Goal: Task Accomplishment & Management: Complete application form

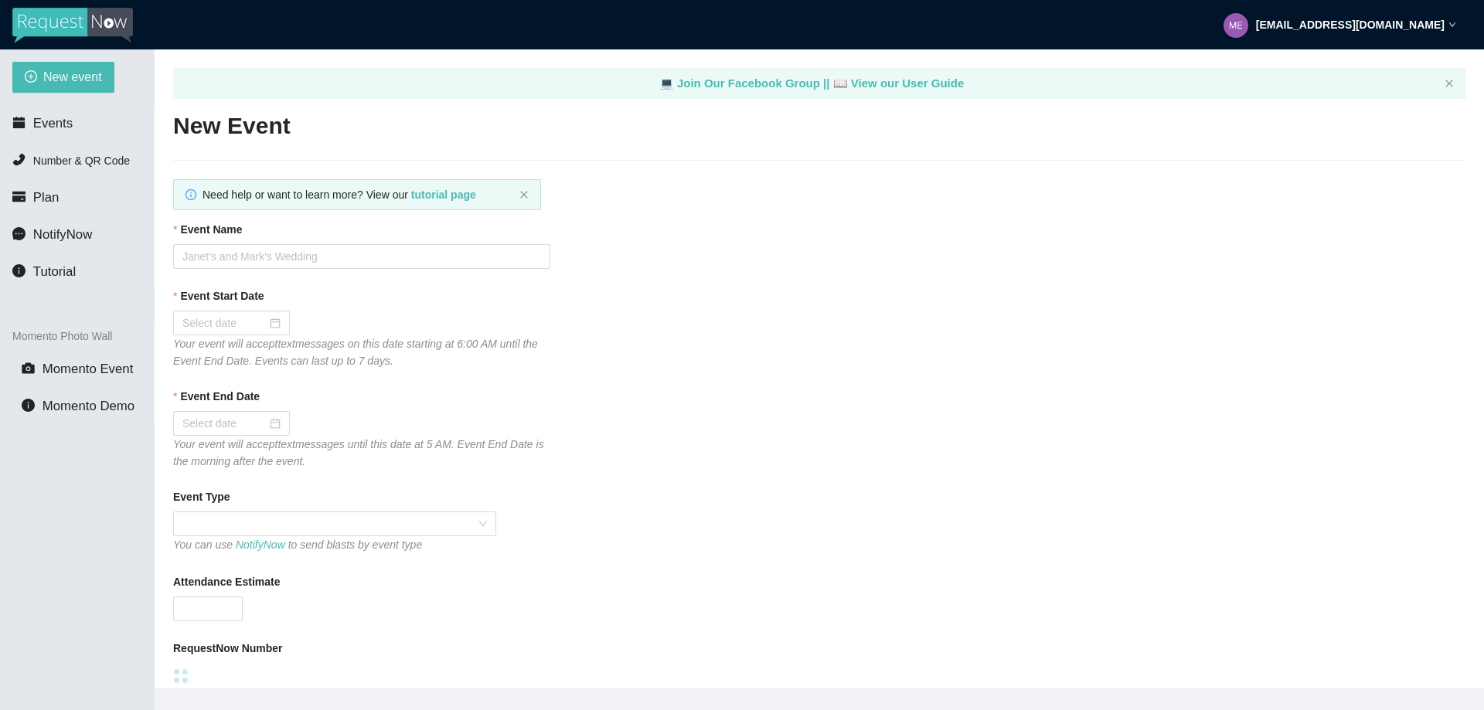
type textarea "https://virtualdj.com/ask/DJFernandoF"
type textarea "Thanks for the Request! TIPS for request https://linktr.ee/tips4dj"
type textarea "Hope you had a great time TONIGHT! Make sure to follow me on Instagram @DJFerna…"
type textarea "Thanks for the Request! TIPS for request https://linktr.ee/tips4dj"
type textarea "Hope you had a great time TONIGHT! Make sure to follow me on Instagram @DJFerna…"
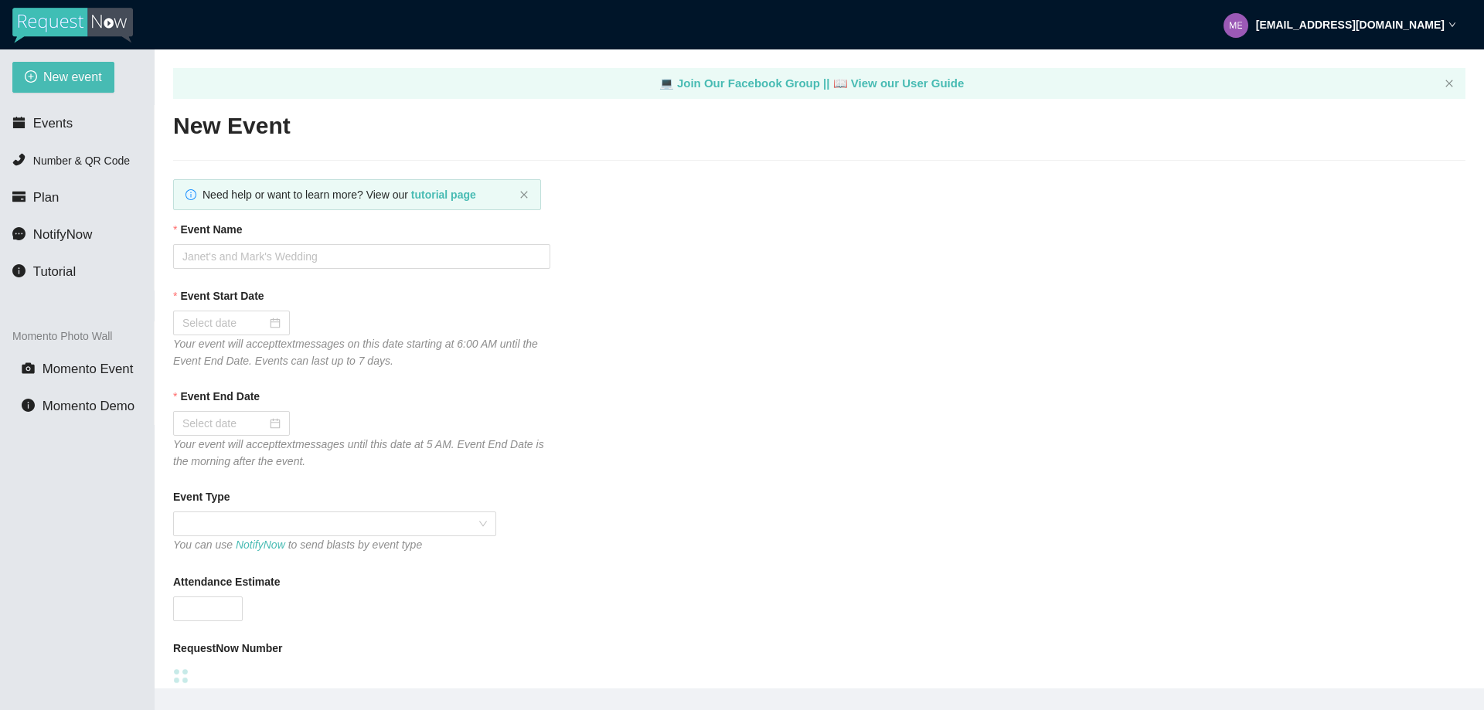
type textarea "Thanks for the Request! TIPS for request https://linktr.ee/tips4dj"
type textarea "Hope you had a great time TONIGHT! Make sure to follow me on Instagram @DJFerna…"
type textarea "Thanks for the Request! TIPS for request https://linktr.ee/tips4dj"
type textarea "Hope you had a great time TONIGHT! Make sure to follow me on Instagram @DJFerna…"
type textarea "https://virtualdj.com/ask/DJFernandoF"
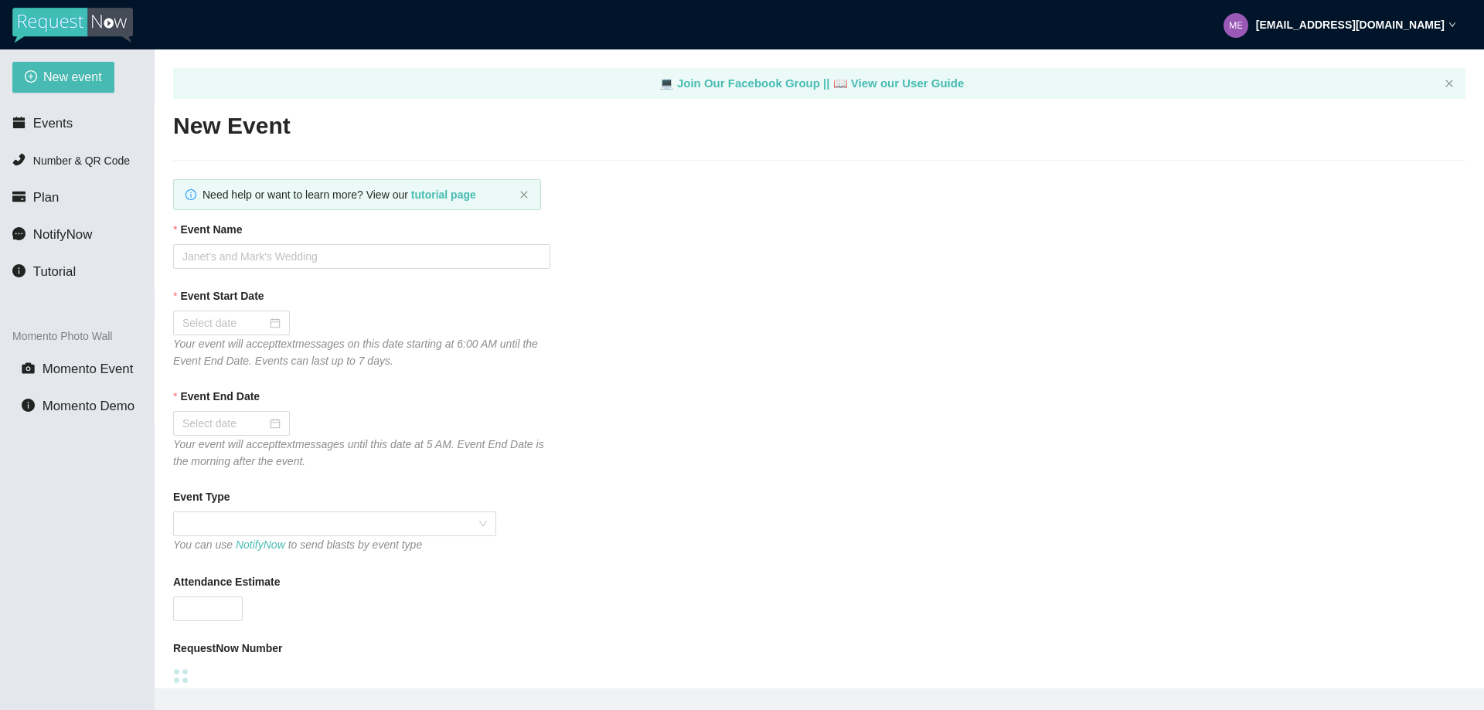
type input "Nostalgia Sept 2025"
type input "09/12/2025"
type input "100"
type textarea "Thanks for the Request! TIPS Welcome - linktr.ee/tips4dj"
type textarea "Hope you had a great time at the event! Make sure to follow me on Instagram @DJ…"
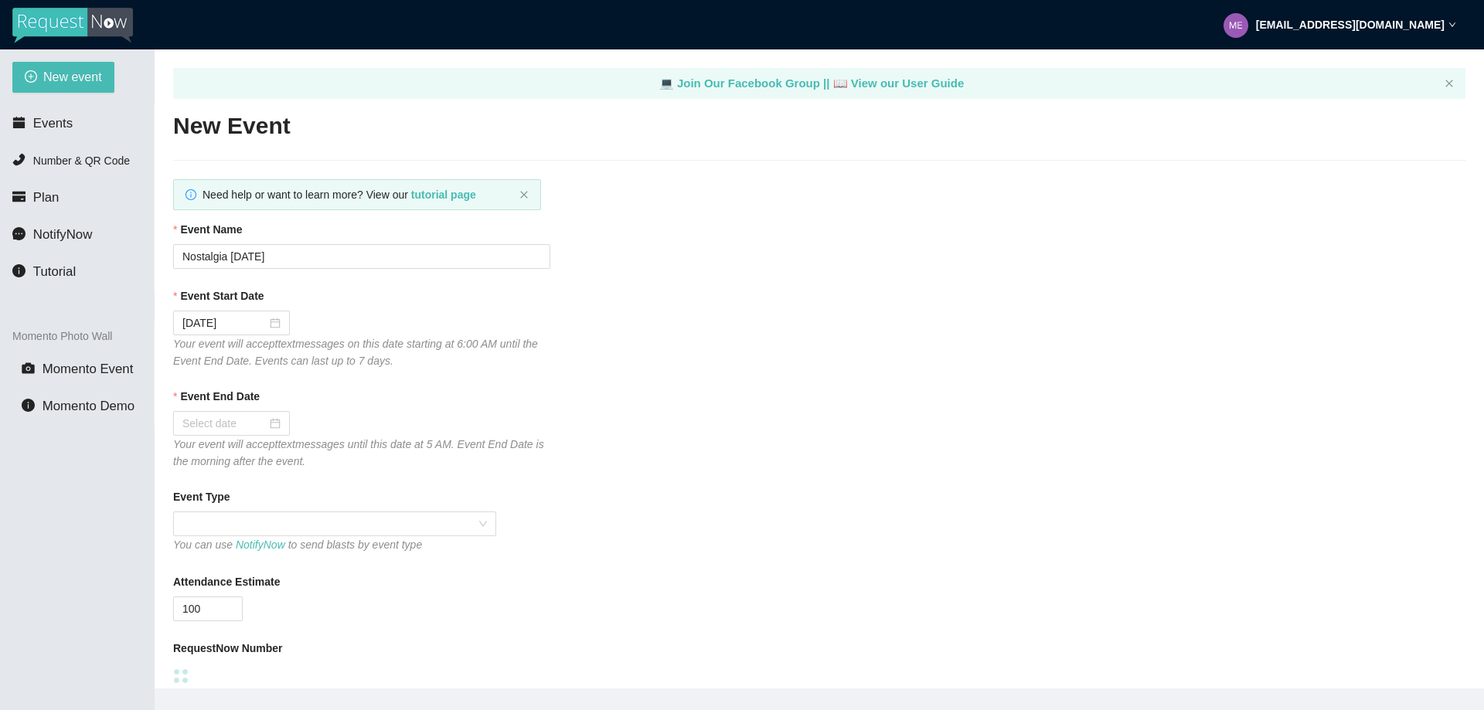
checkbox input "false"
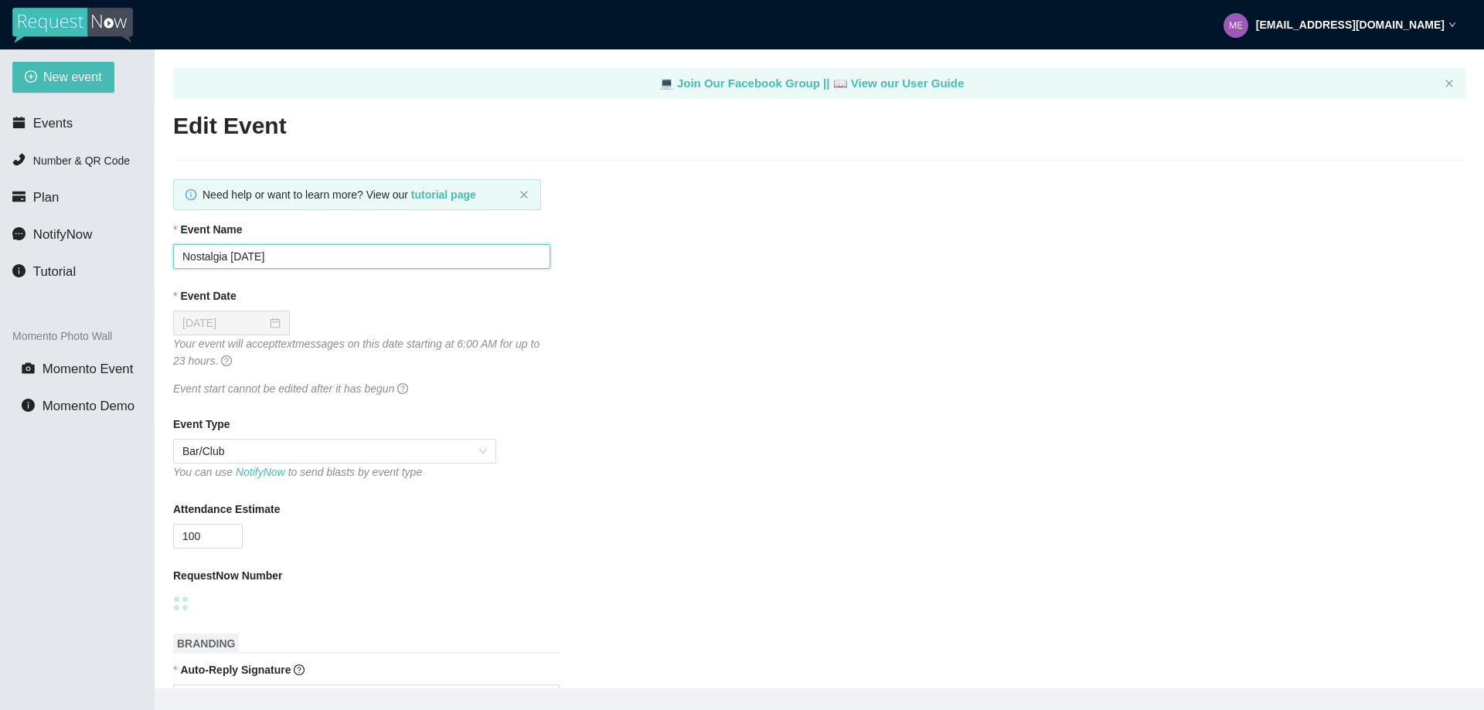
click at [281, 254] on input "Nostalgia Sept 2025" at bounding box center [361, 256] width 377 height 25
drag, startPoint x: 291, startPoint y: 256, endPoint x: 106, endPoint y: 248, distance: 185.7
click at [106, 248] on section "New event Events Number & QR Code Plan NotifyNow Tutorial Momento Photo Wall Mo…" at bounding box center [742, 404] width 1484 height 710
click at [52, 123] on span "Events" at bounding box center [52, 123] width 39 height 15
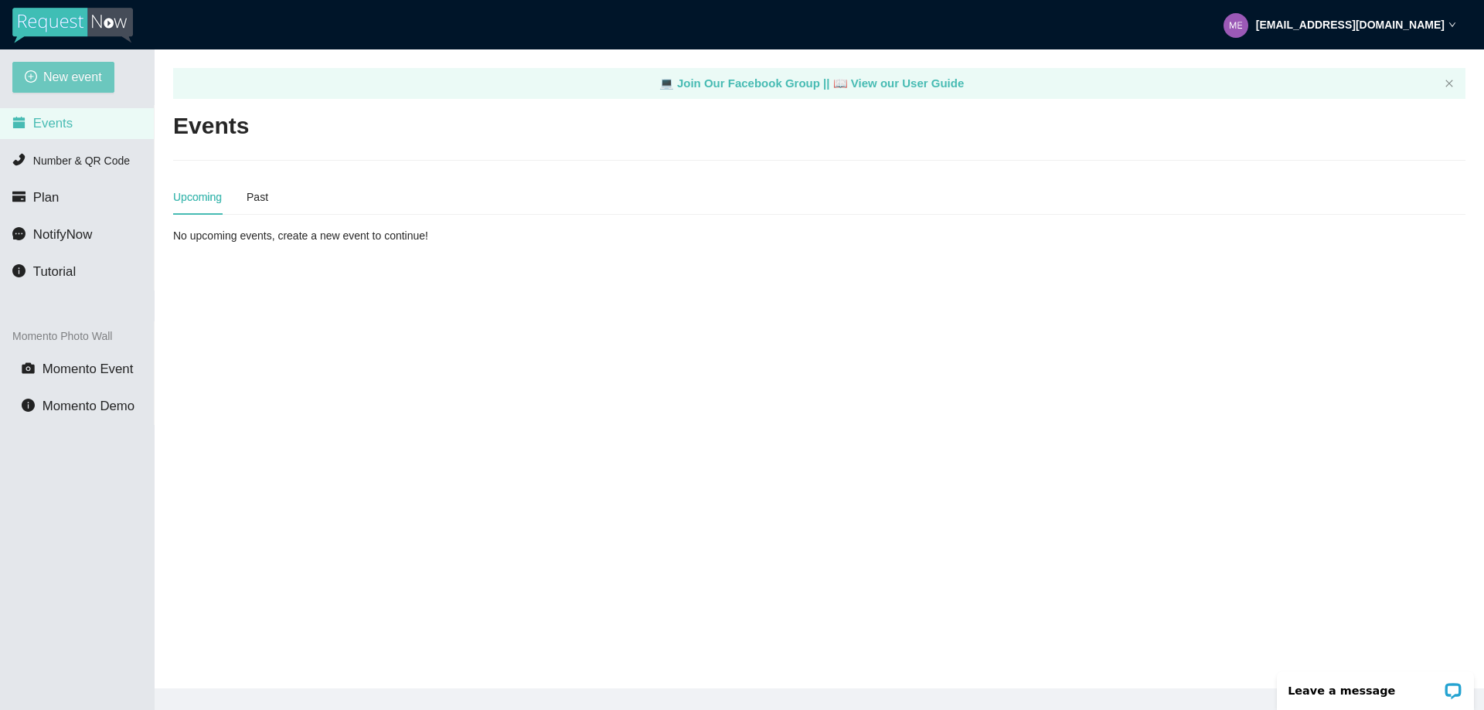
click at [65, 75] on span "New event" at bounding box center [72, 76] width 59 height 19
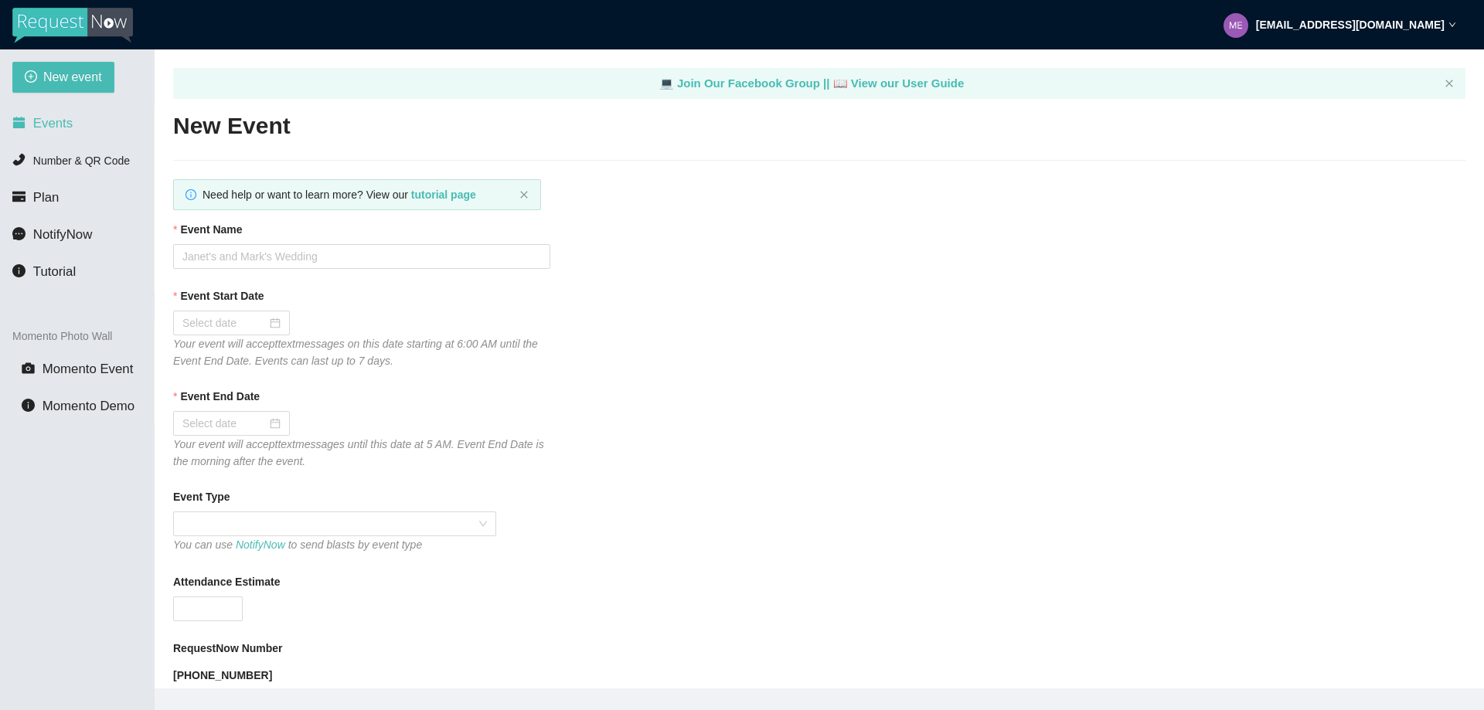
type textarea "https://virtualdj.com/ask/DJFernandoF"
type textarea "Thanks for the Request! TIPS for request https://linktr.ee/tips4dj"
type textarea "Hope you had a great time TONIGHT! Make sure to follow me on Instagram @DJFerna…"
click at [233, 254] on input "Event Name" at bounding box center [361, 256] width 377 height 25
drag, startPoint x: 276, startPoint y: 257, endPoint x: 359, endPoint y: 262, distance: 83.7
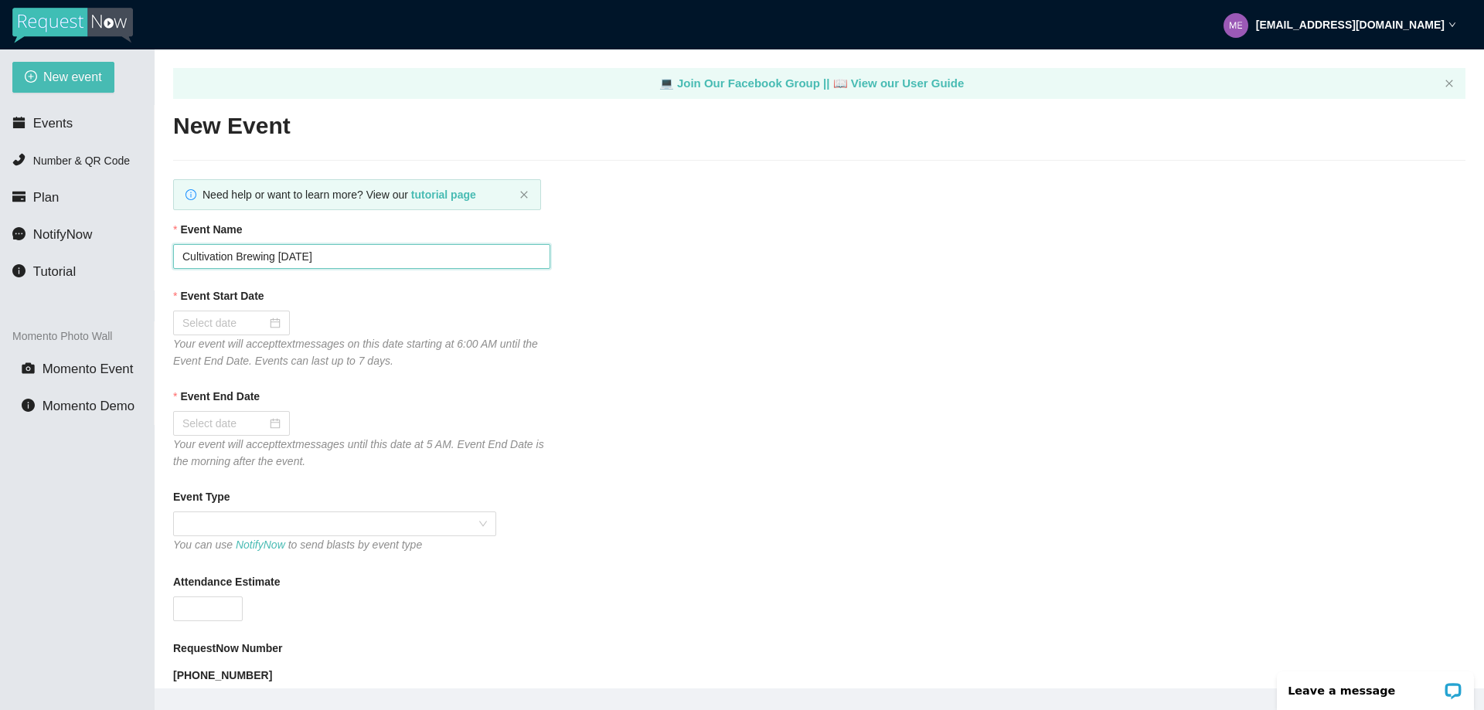
click at [359, 262] on input "Cultivation Brewing Aug 2025" at bounding box center [361, 256] width 377 height 25
click at [296, 256] on input "Cultivation Brewing Seopt 2025" at bounding box center [361, 256] width 377 height 25
type input "Cultivation Brewing Sept 2025"
click at [276, 322] on div at bounding box center [231, 323] width 98 height 17
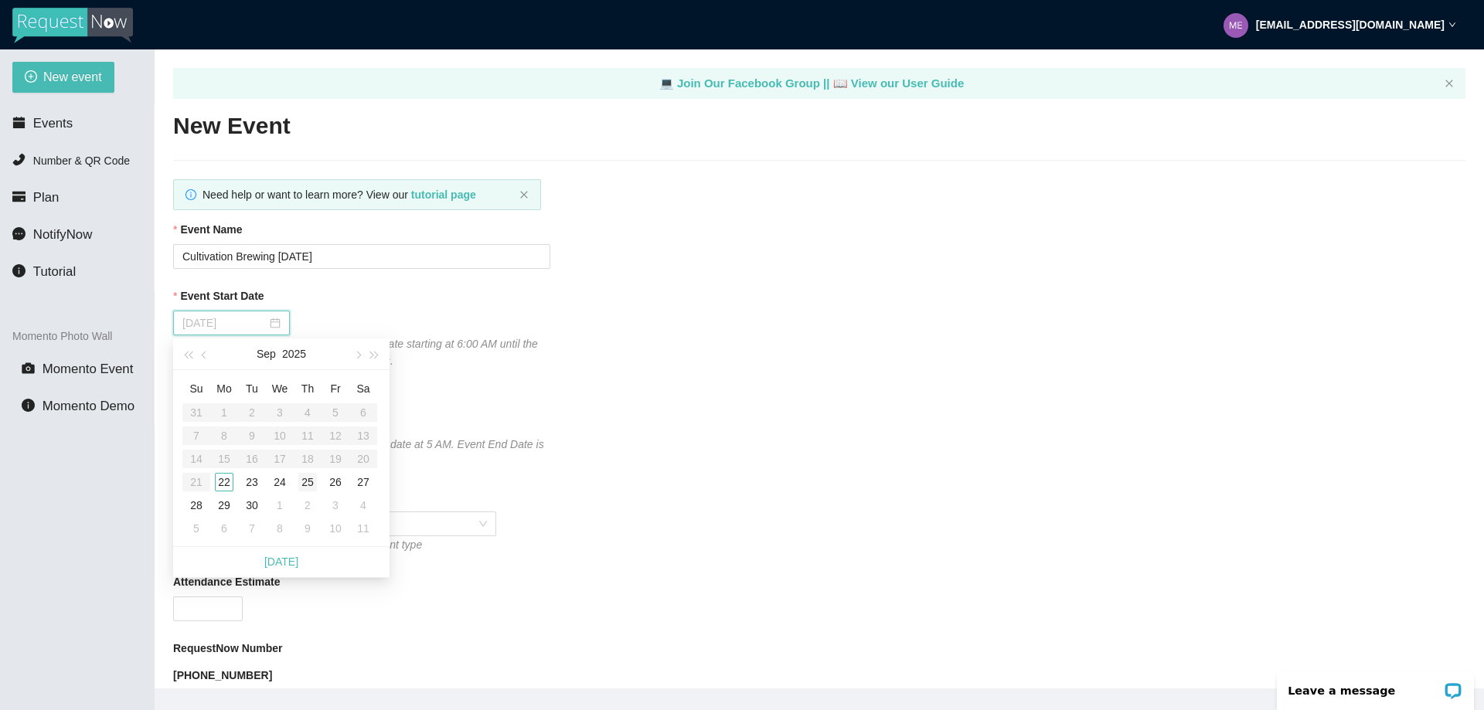
type input "09/25/2025"
click at [309, 482] on div "25" at bounding box center [307, 482] width 19 height 19
type input "09/26/2025"
type textarea "Thanks for the Request! TIPS for request https://linktr.ee/tips4dj"
type textarea "Hope you had a great time TONIGHT! Make sure to follow me on Instagram @DJFerna…"
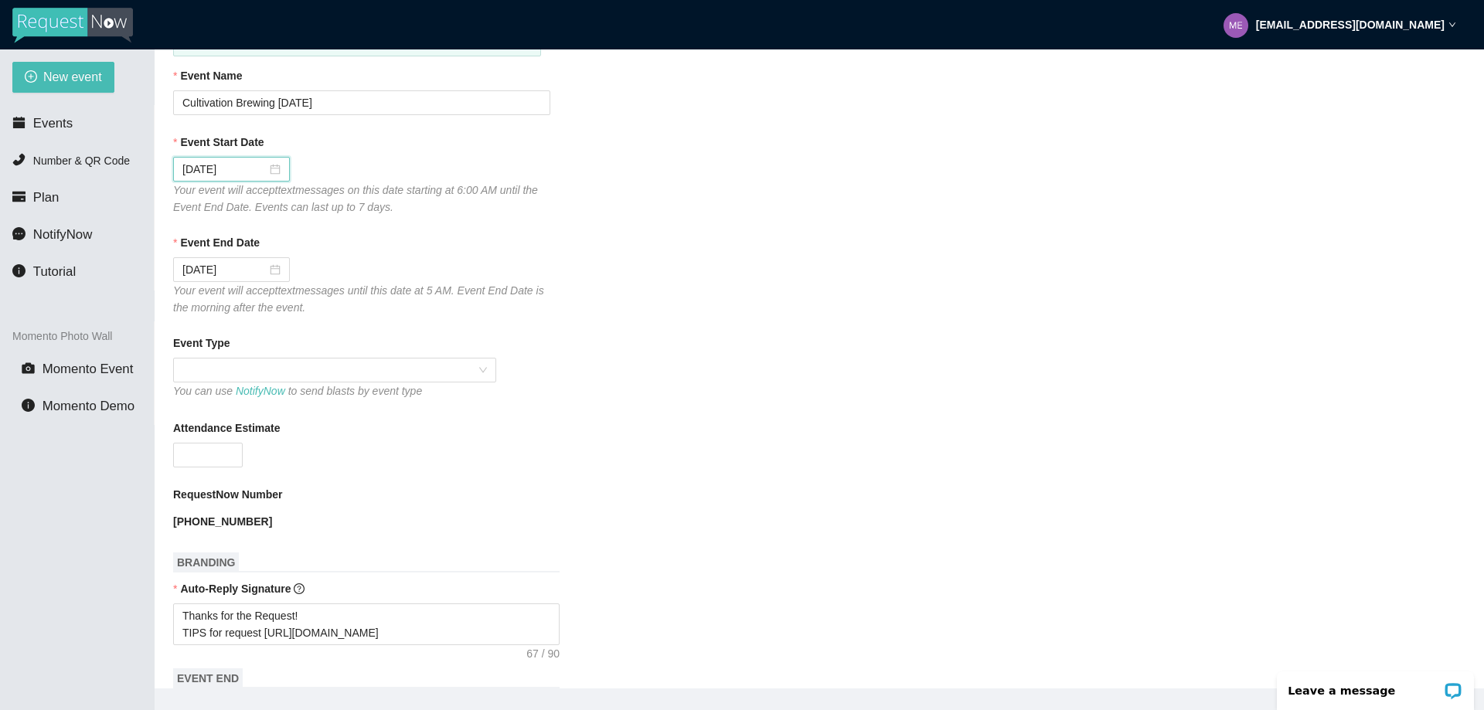
scroll to position [155, 0]
click at [266, 373] on span at bounding box center [334, 369] width 305 height 23
type textarea "Thanks for the Request! TIPS for request https://linktr.ee/tips4dj"
type textarea "Hope you had a great time TONIGHT! Make sure to follow me on Instagram @DJFerna…"
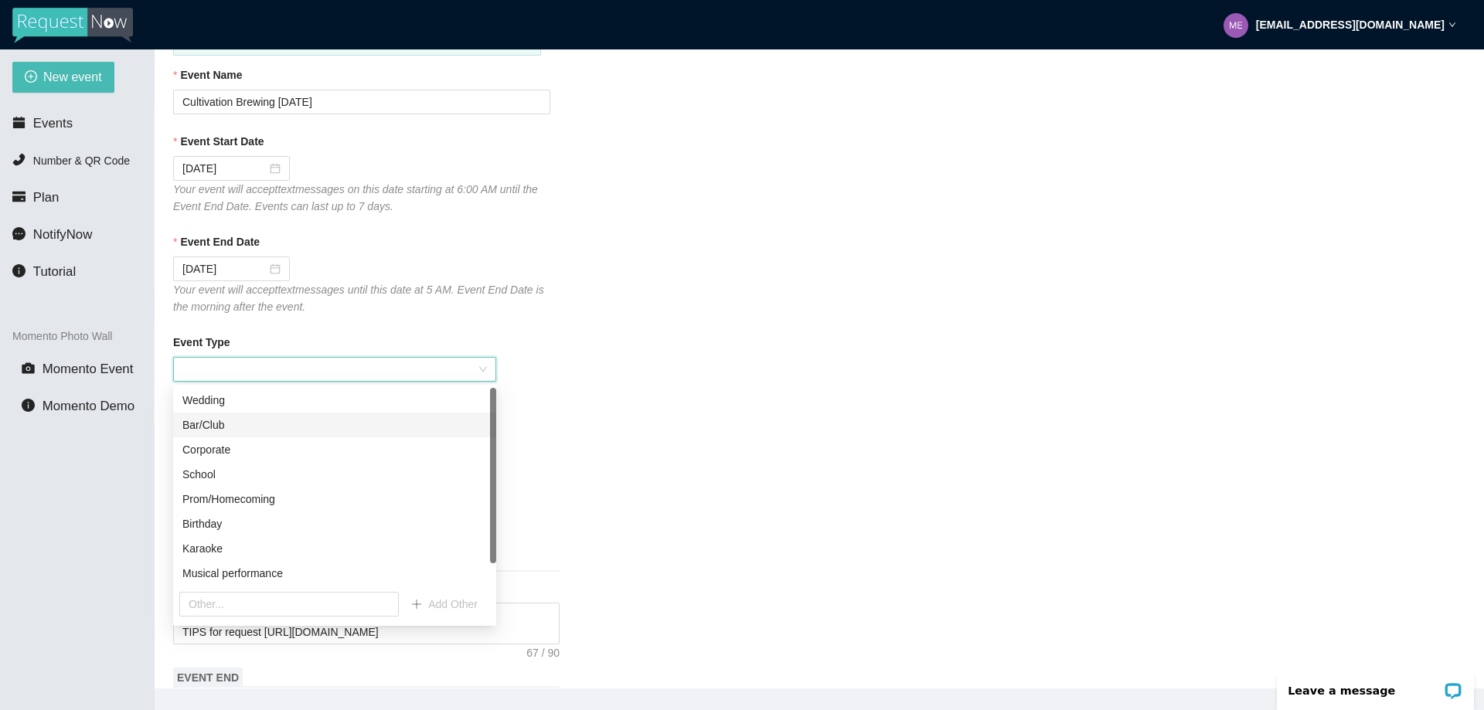
click at [237, 426] on div "Bar/Club" at bounding box center [334, 425] width 305 height 17
type textarea "Thanks for the Request! TIPS for request https://linktr.ee/tips4dj"
type textarea "Hope you had a great time TONIGHT! Make sure to follow me on Instagram @DJFerna…"
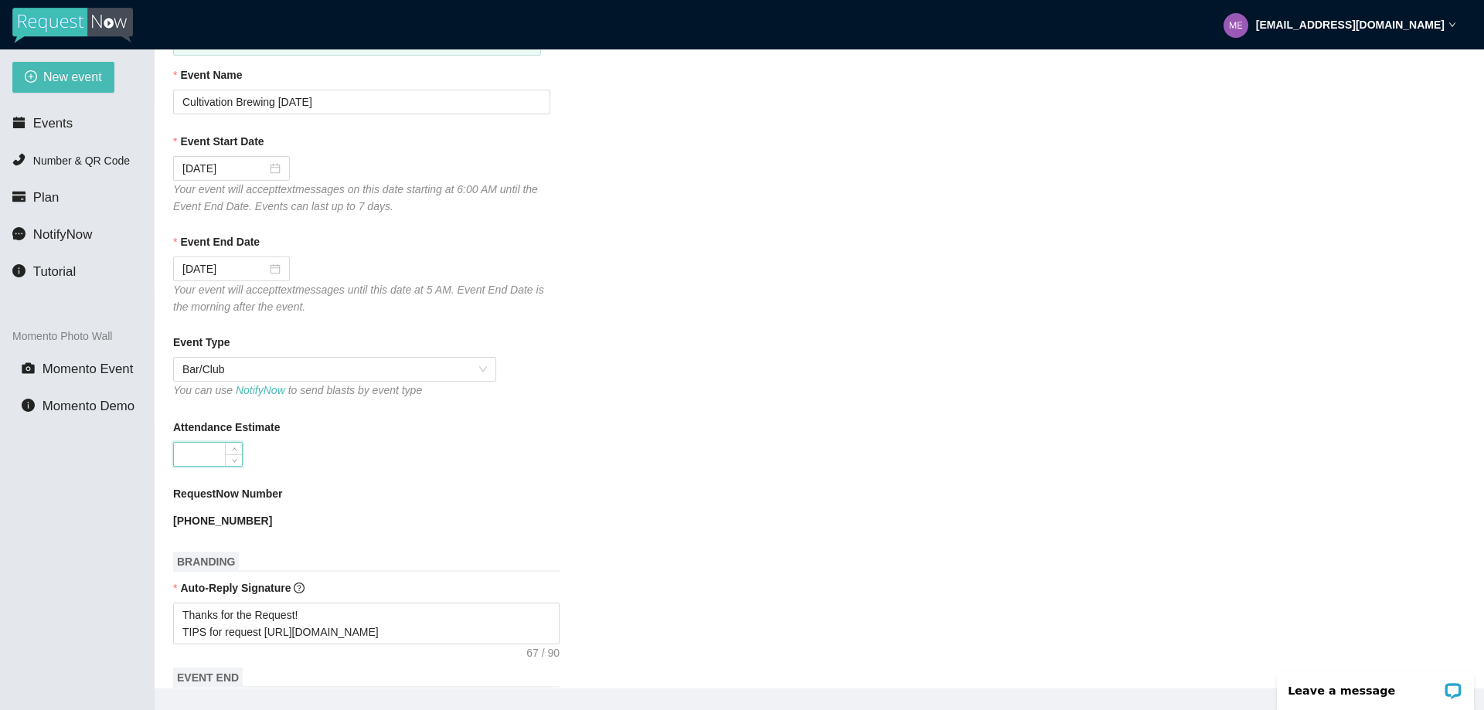
click at [217, 458] on input "Attendance Estimate" at bounding box center [208, 454] width 68 height 23
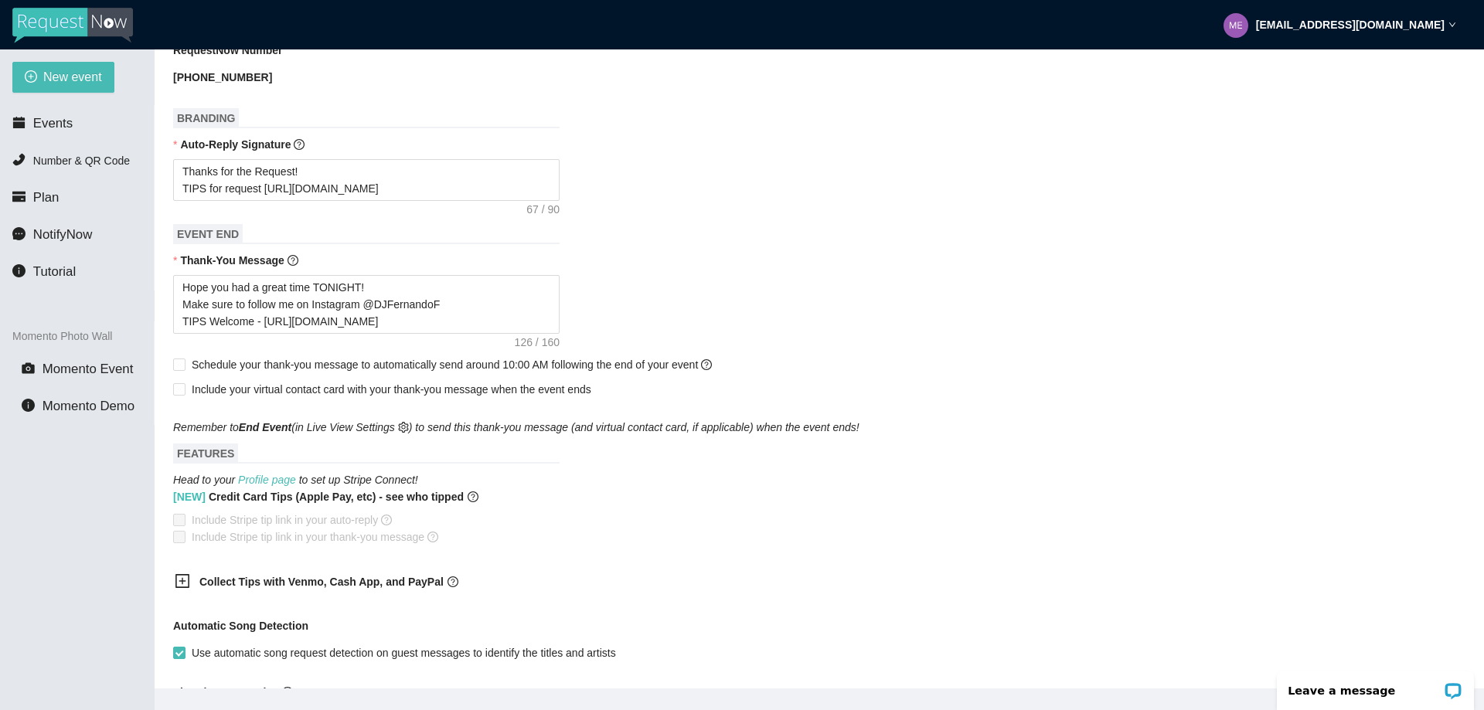
scroll to position [618, 0]
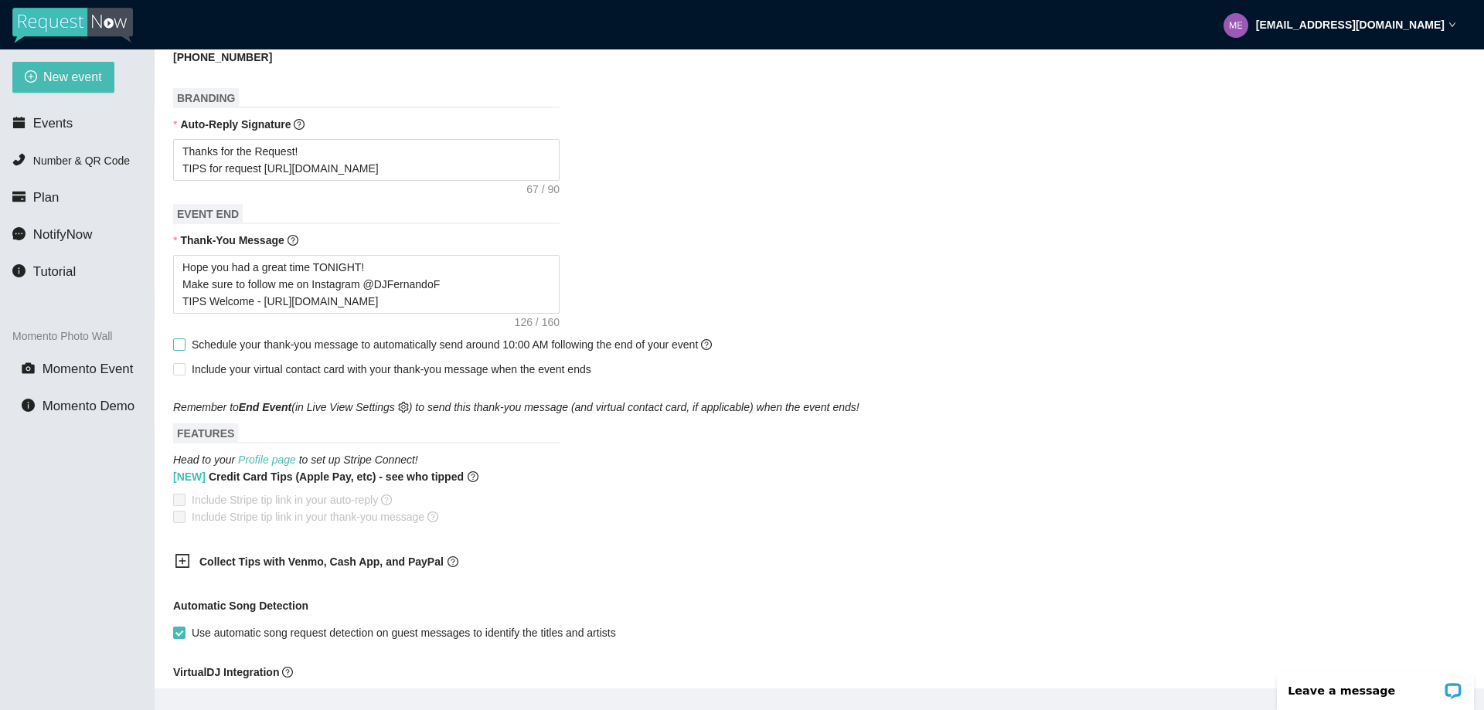
type input "50"
click at [182, 349] on input "Schedule your thank-you message to automatically send around 10:00 AM following…" at bounding box center [178, 344] width 11 height 11
checkbox input "true"
type textarea "Thanks for the Request! TIPS for request https://linktr.ee/tips4dj"
type textarea "Hope you had a great time TONIGHT! Make sure to follow me on Instagram @DJFerna…"
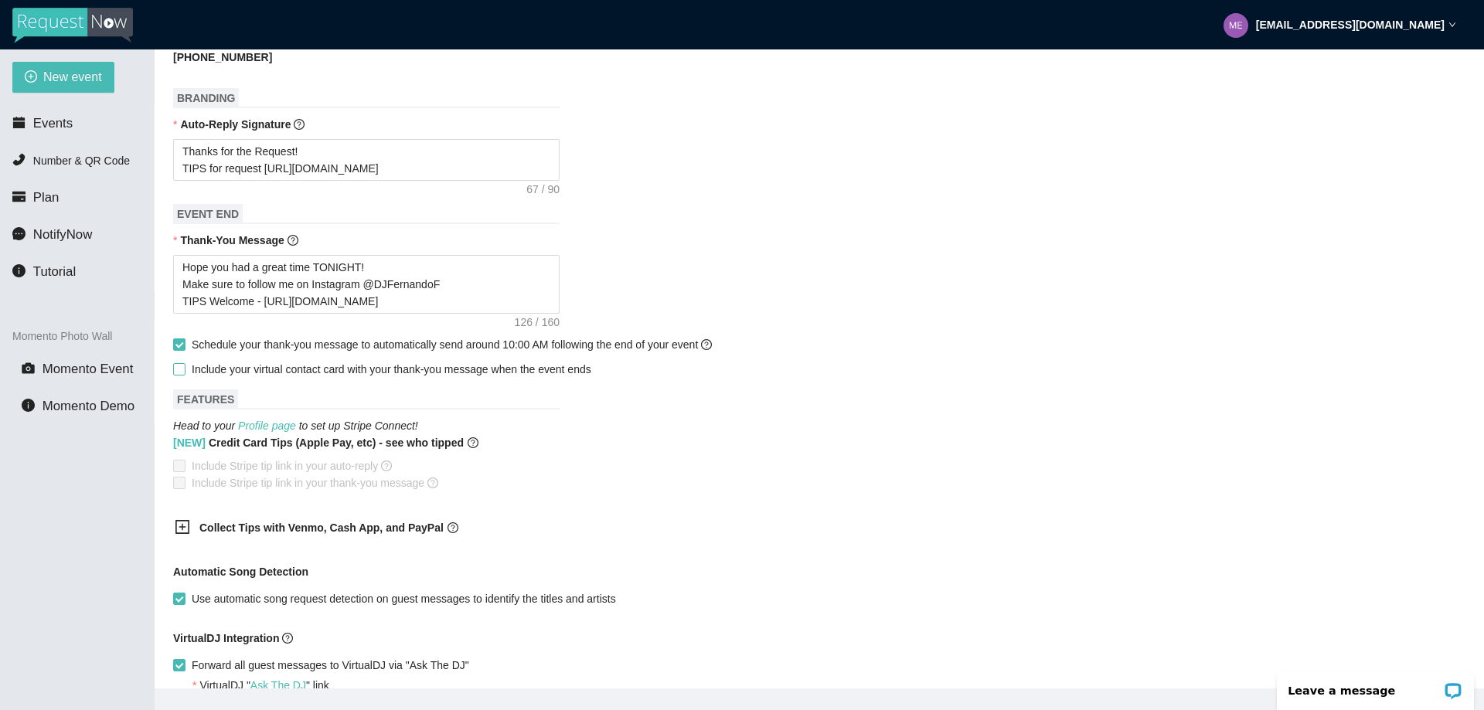
click at [178, 374] on input "Include your virtual contact card with your thank-you message when the event en…" at bounding box center [178, 368] width 11 height 11
checkbox input "true"
type textarea "Thanks for the Request! TIPS for request https://linktr.ee/tips4dj"
type textarea "Hope you had a great time TONIGHT! Make sure to follow me on Instagram @DJFerna…"
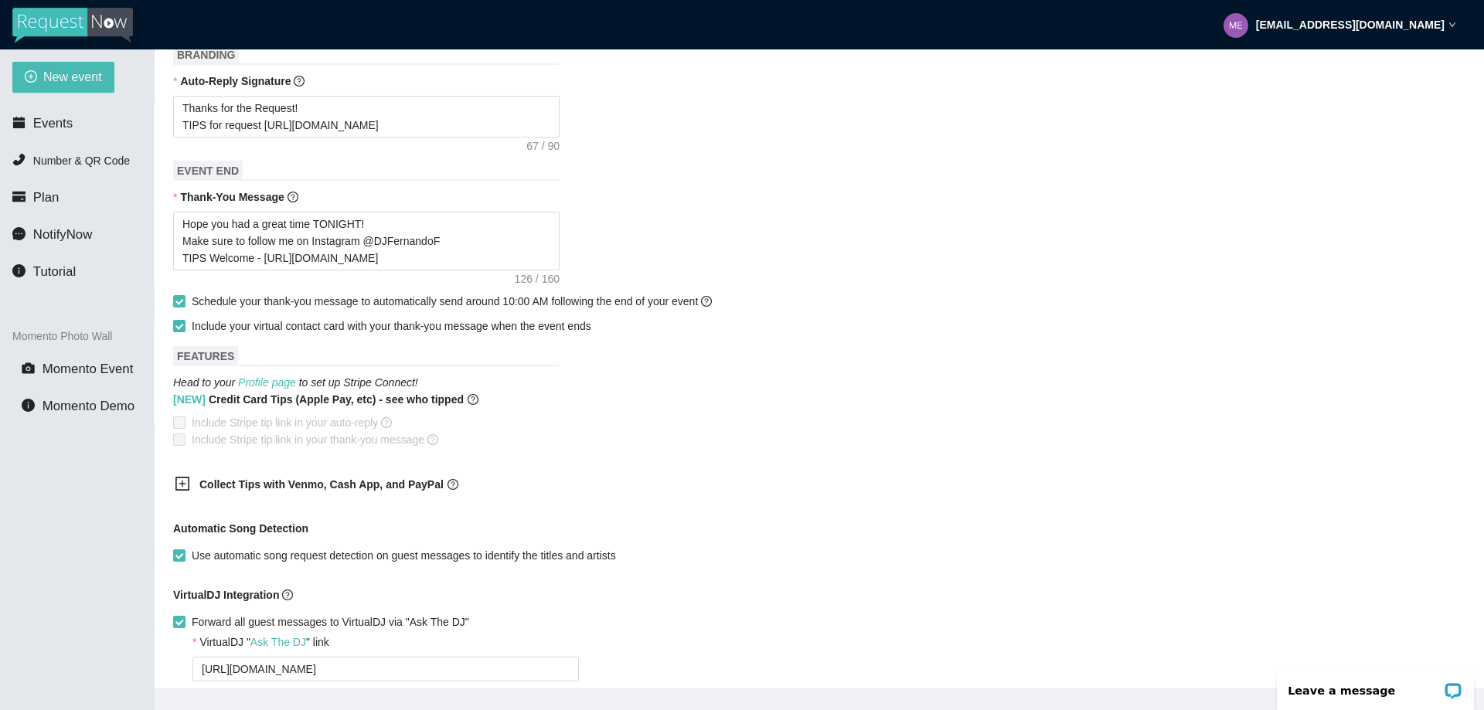
scroll to position [773, 0]
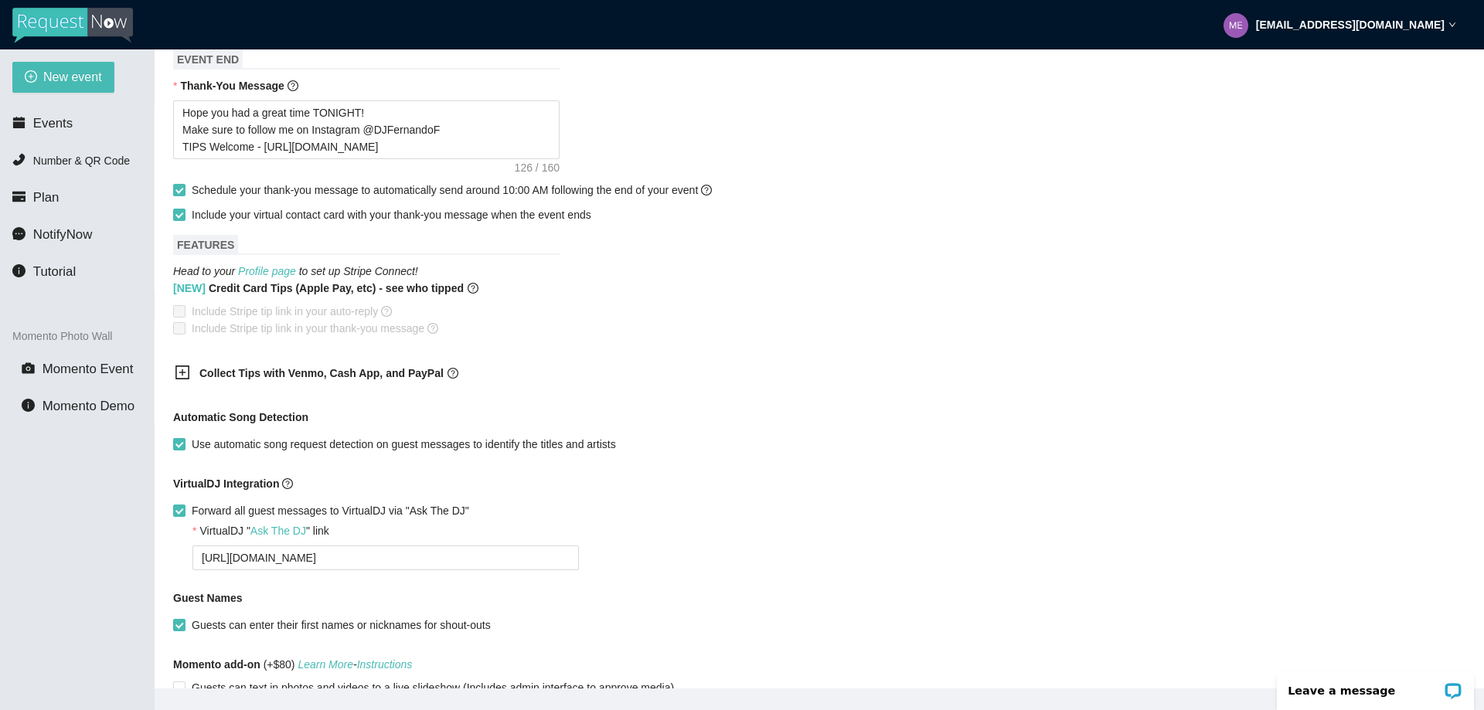
click at [180, 379] on icon "plus-square" at bounding box center [182, 372] width 15 height 15
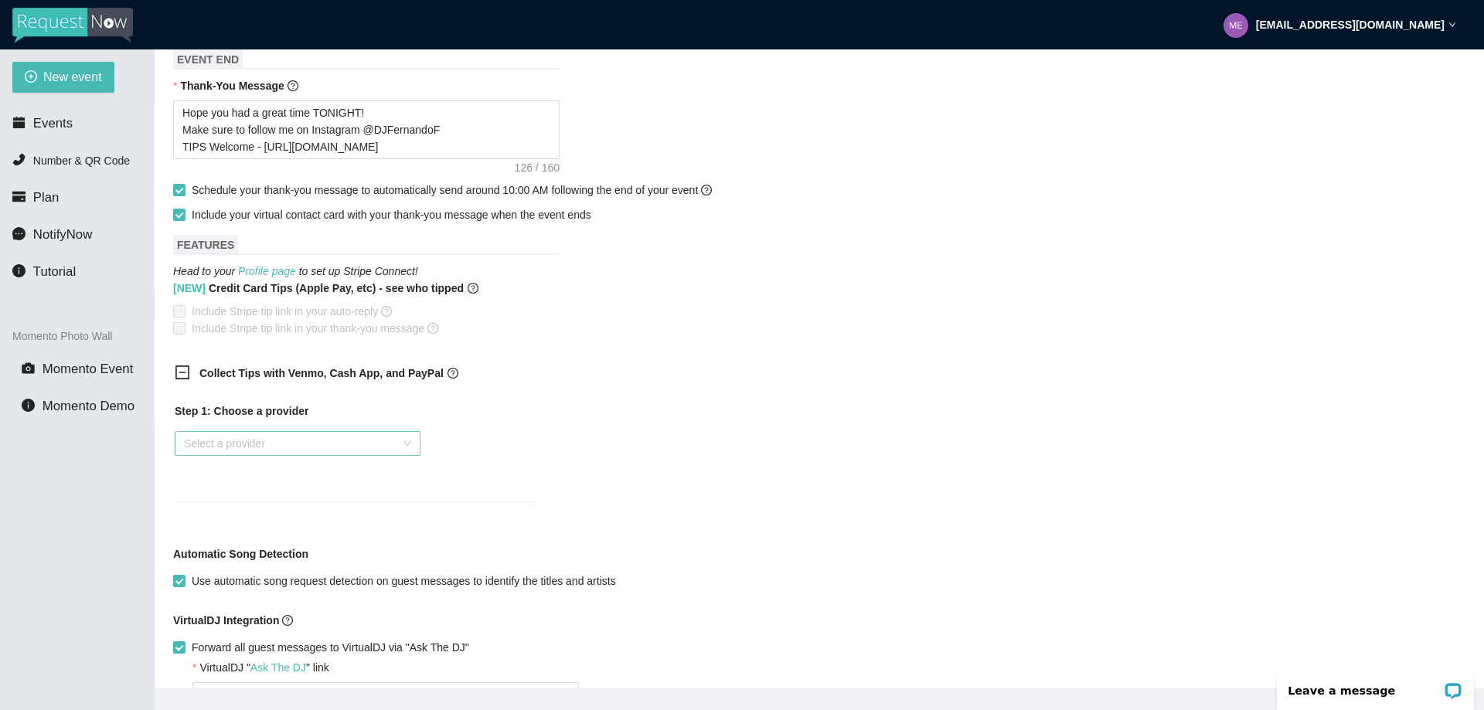
click at [216, 448] on input "search" at bounding box center [292, 443] width 216 height 23
click at [208, 455] on input "search" at bounding box center [292, 443] width 216 height 23
click at [216, 403] on div "Step 1: Choose a provider Select a provider" at bounding box center [355, 461] width 386 height 137
click at [268, 276] on link "Profile page" at bounding box center [267, 271] width 58 height 12
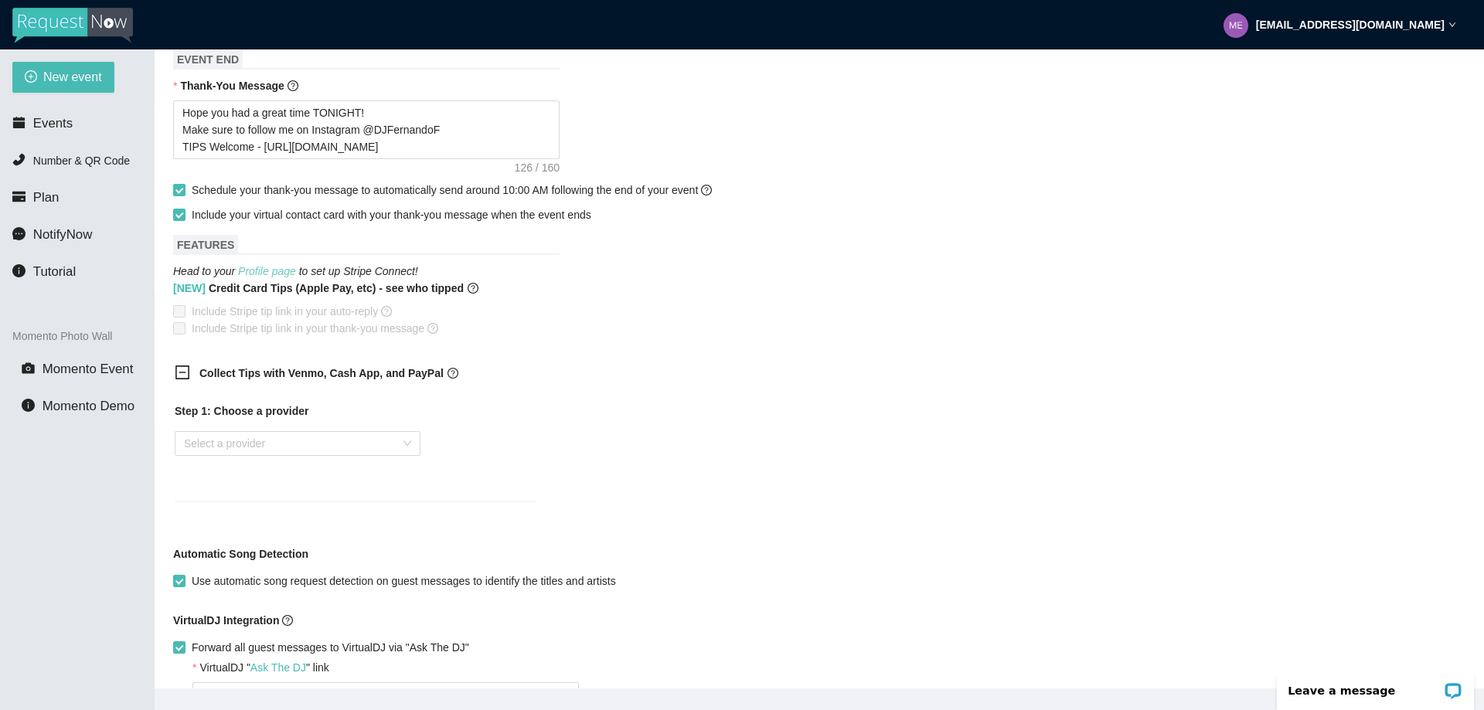
type textarea "Thanks for the Request! TIPS for request https://linktr.ee/tips4dj"
type textarea "Hope you had a great time TONIGHT! Make sure to follow me on Instagram @DJFerna…"
type textarea "Thanks for the Request! TIPS for request https://linktr.ee/tips4dj"
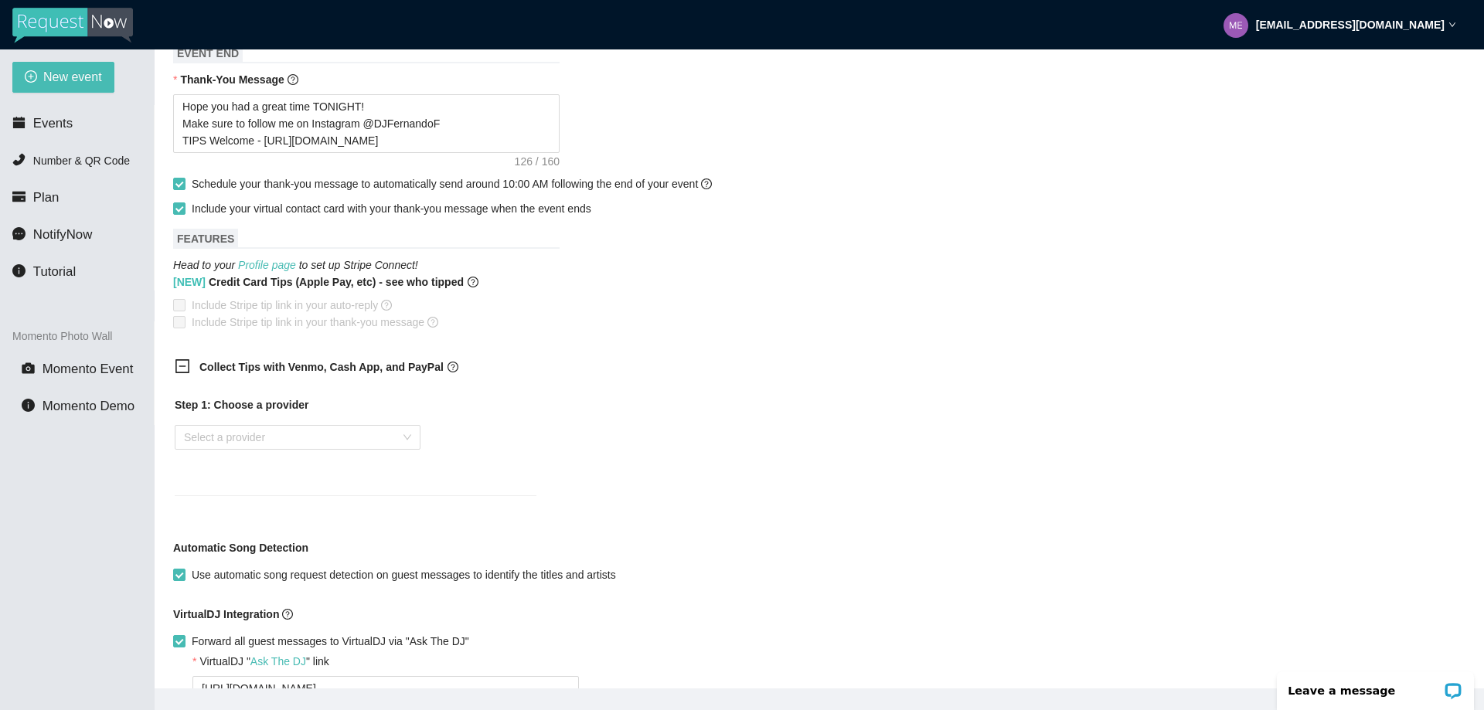
scroll to position [696, 0]
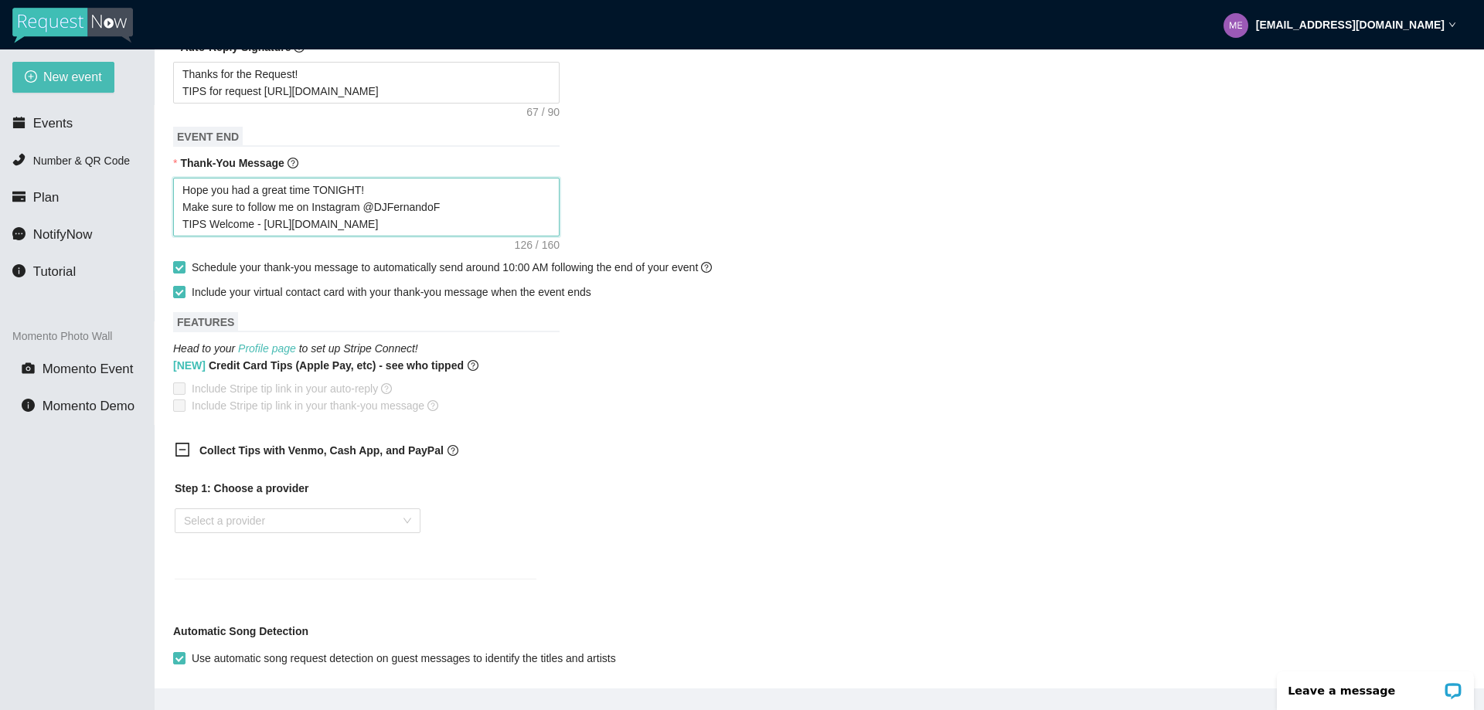
type textarea "Hope you had a great time TONIGHT! Make sure to follow me on Instagram @DJFerna…"
drag, startPoint x: 314, startPoint y: 192, endPoint x: 361, endPoint y: 194, distance: 47.2
click at [361, 194] on textarea "Hope you had a great time TONIGHT! Make sure to follow me on Instagram @DJFerna…" at bounding box center [366, 207] width 386 height 59
type textarea "Hope you had a great time L Make sure to follow me on Instagram @DJFernandoF TI…"
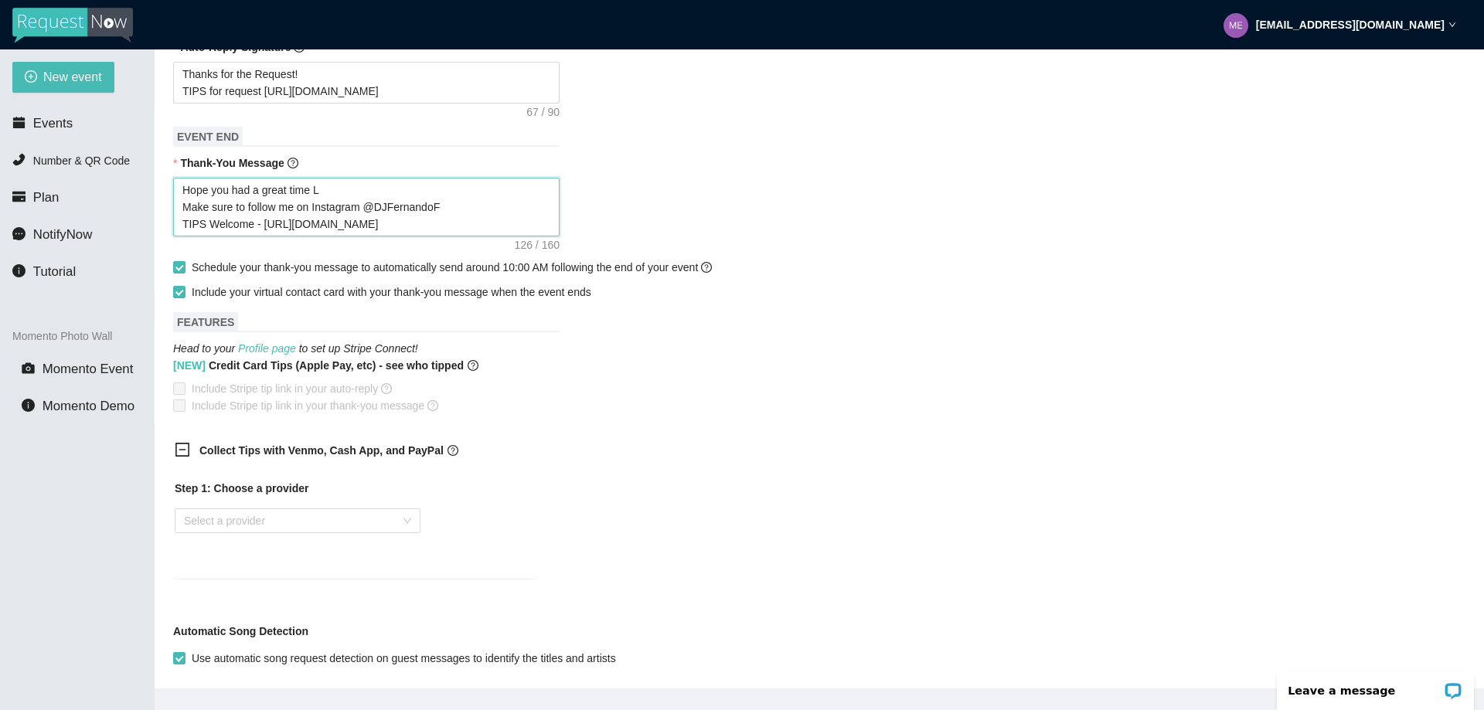
type textarea "Hope you had a great time La Make sure to follow me on Instagram @DJFernandoF T…"
type textarea "Hope you had a great time Las Make sure to follow me on Instagram @DJFernandoF …"
type textarea "Hope you had a great time Last Make sure to follow me on Instagram @DJFernandoF…"
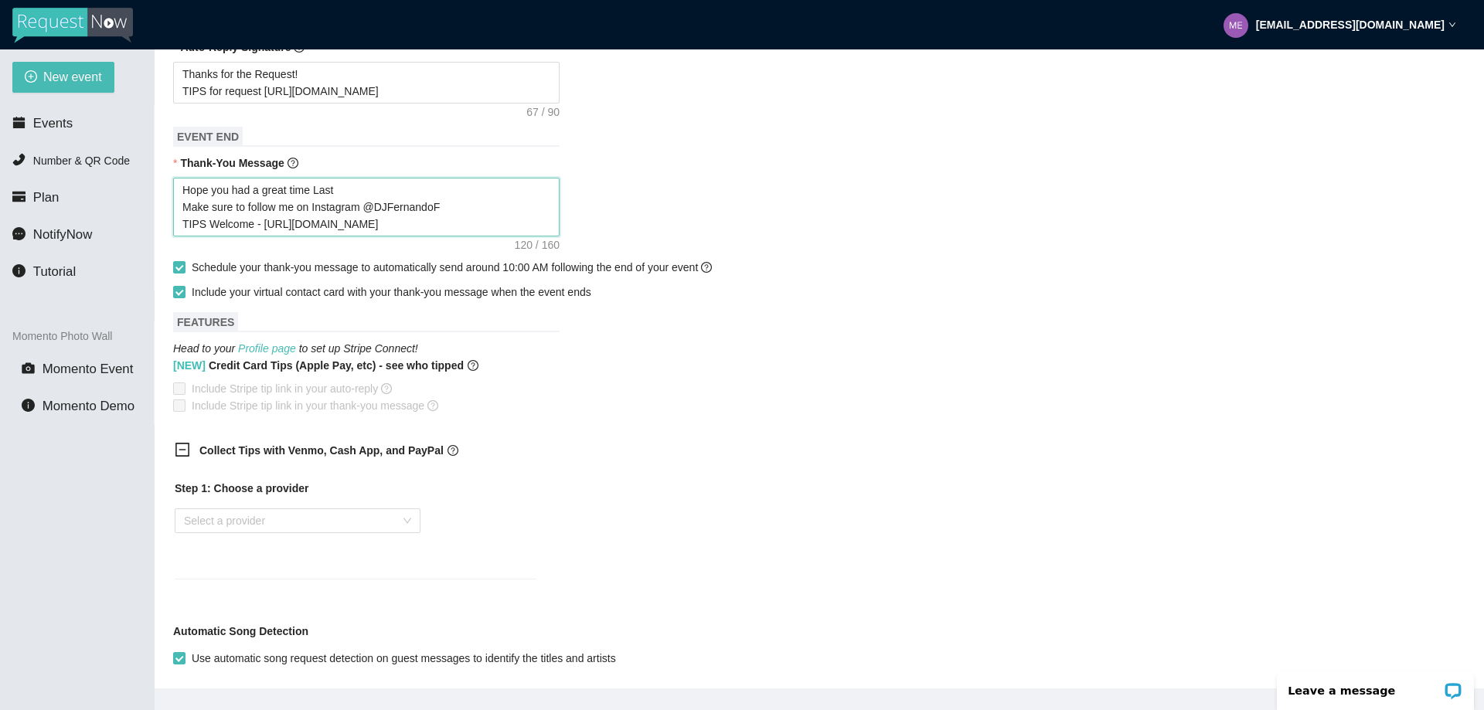
type textarea "Hope you had a great time Last Make sure to follow me on Instagram @DJFernandoF…"
type textarea "Hope you had a great time Last N Make sure to follow me on Instagram @DJFernand…"
type textarea "Hope you had a great time Last Ni Make sure to follow me on Instagram @DJFernan…"
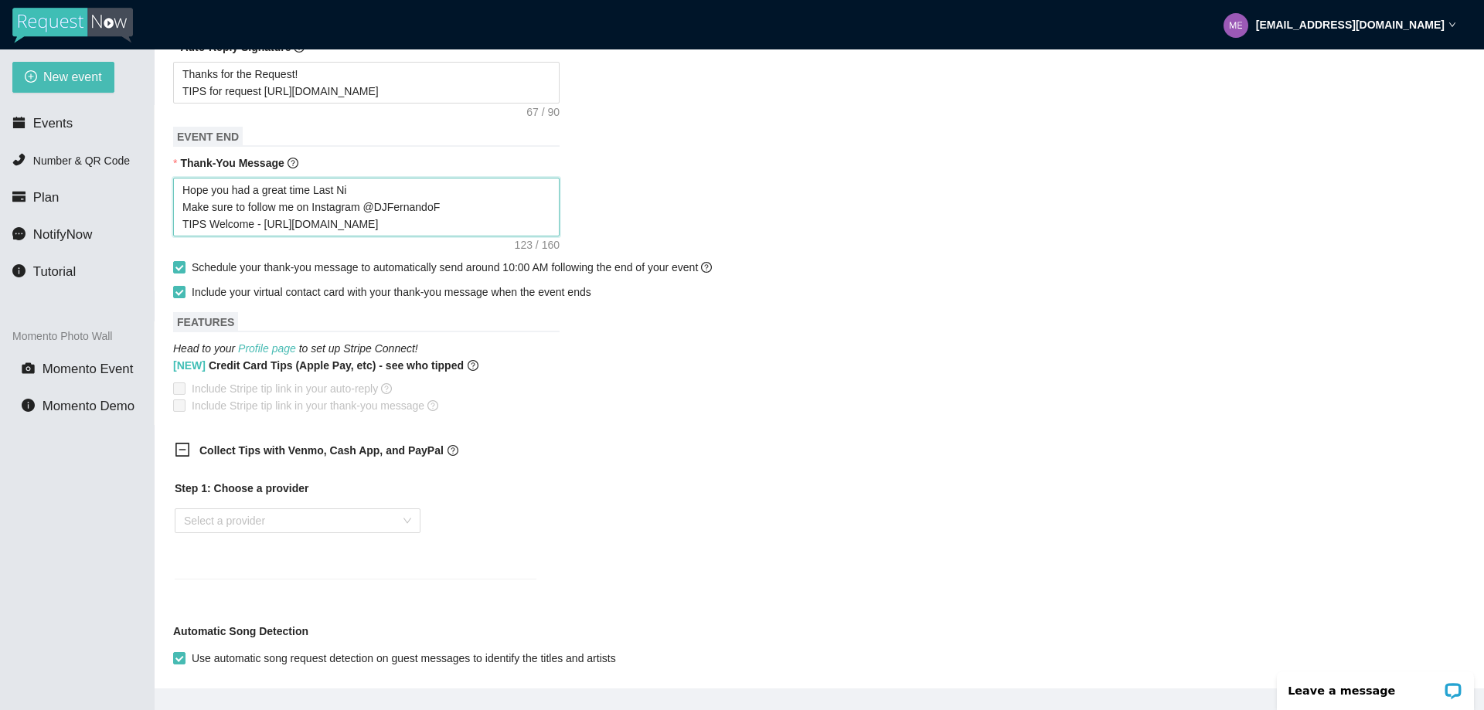
type textarea "Hope you had a great time Last Nig Make sure to follow me on Instagram @DJFerna…"
type textarea "Hope you had a great time Last Nigh Make sure to follow me on Instagram @DJFern…"
type textarea "Hope you had a great time Last Night Make sure to follow me on Instagram @DJFer…"
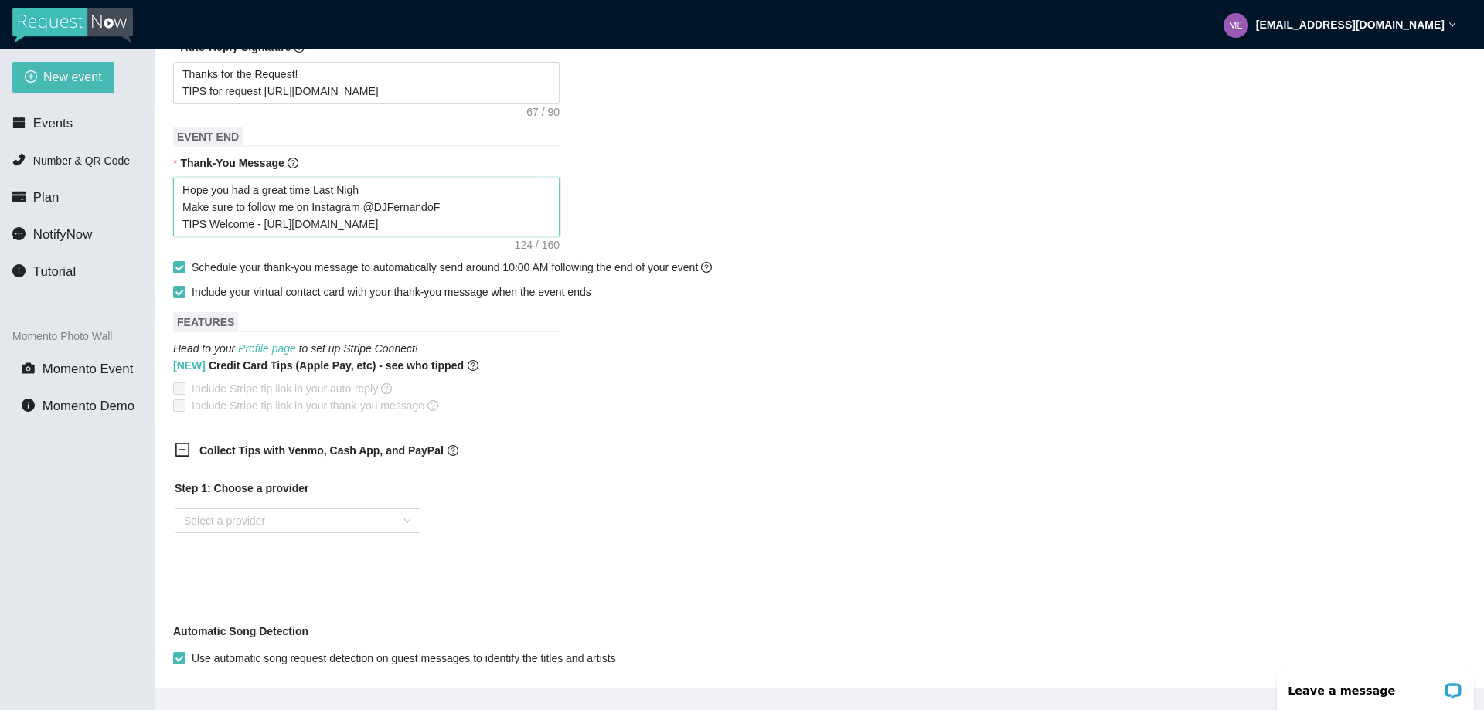
type textarea "Hope you had a great time Last Night Make sure to follow me on Instagram @DJFer…"
type textarea "Hope you had a great time Last Nigh Make sure to follow me on Instagram @DJFern…"
type textarea "Hope you had a great time Last Night Make sure to follow me on Instagram @DJFer…"
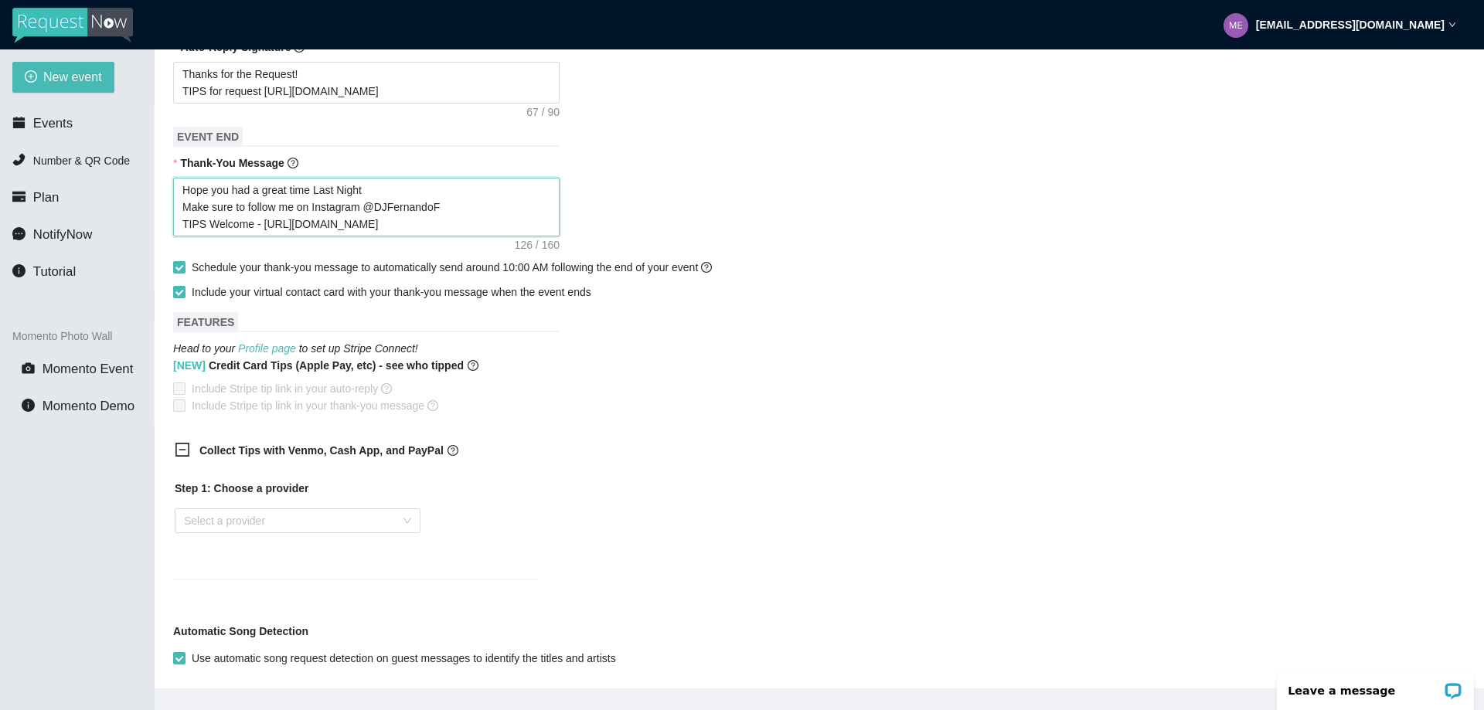
type textarea "Hope you had a great time Last Night~ Make sure to follow me on Instagram @DJFe…"
type textarea "Hope you had a great time Last Night~! Make sure to follow me on Instagram @DJF…"
type textarea "Hope you had a great time Last Night~ Make sure to follow me on Instagram @DJFe…"
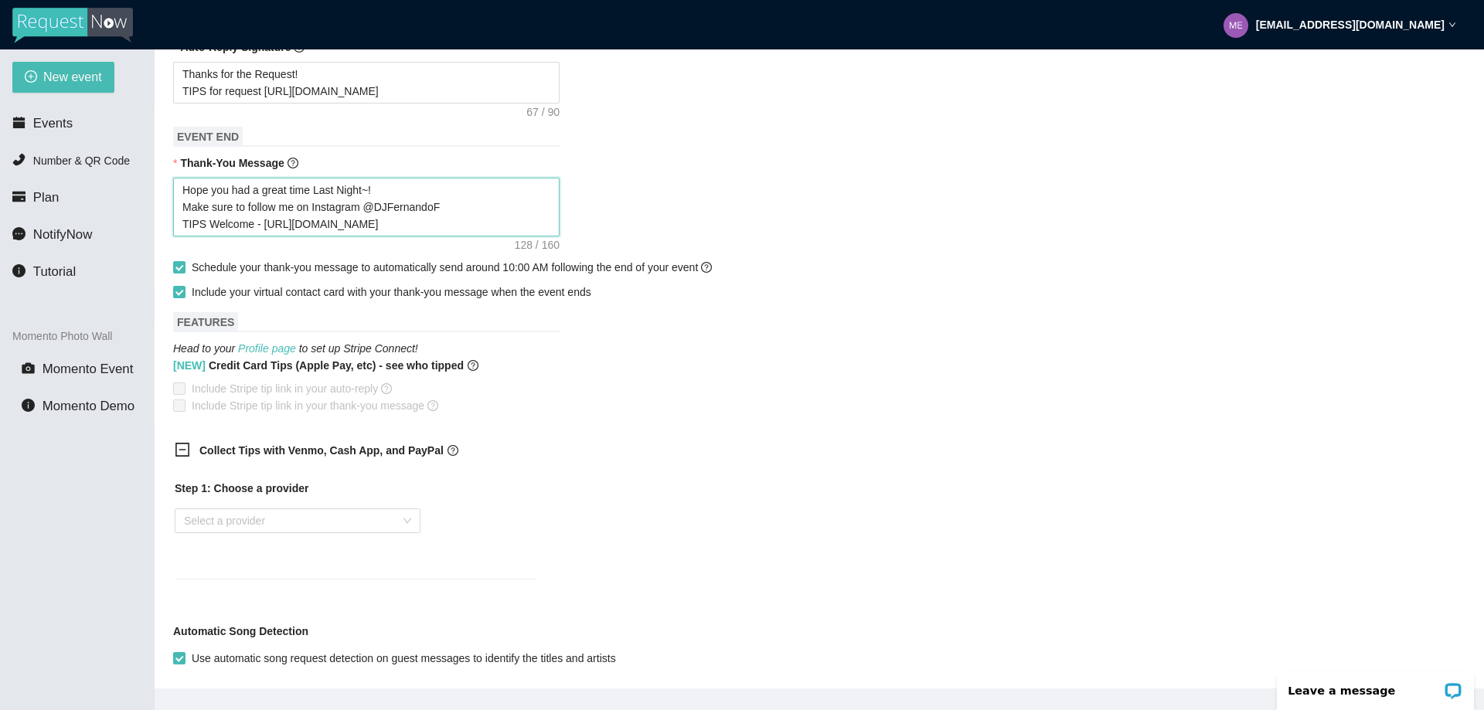
type textarea "Hope you had a great time Last Night~ Make sure to follow me on Instagram @DJFe…"
type textarea "Hope you had a great time Last Night Make sure to follow me on Instagram @DJFer…"
type textarea "Hope you had a great time Last Night! Make sure to follow me on Instagram @DJFe…"
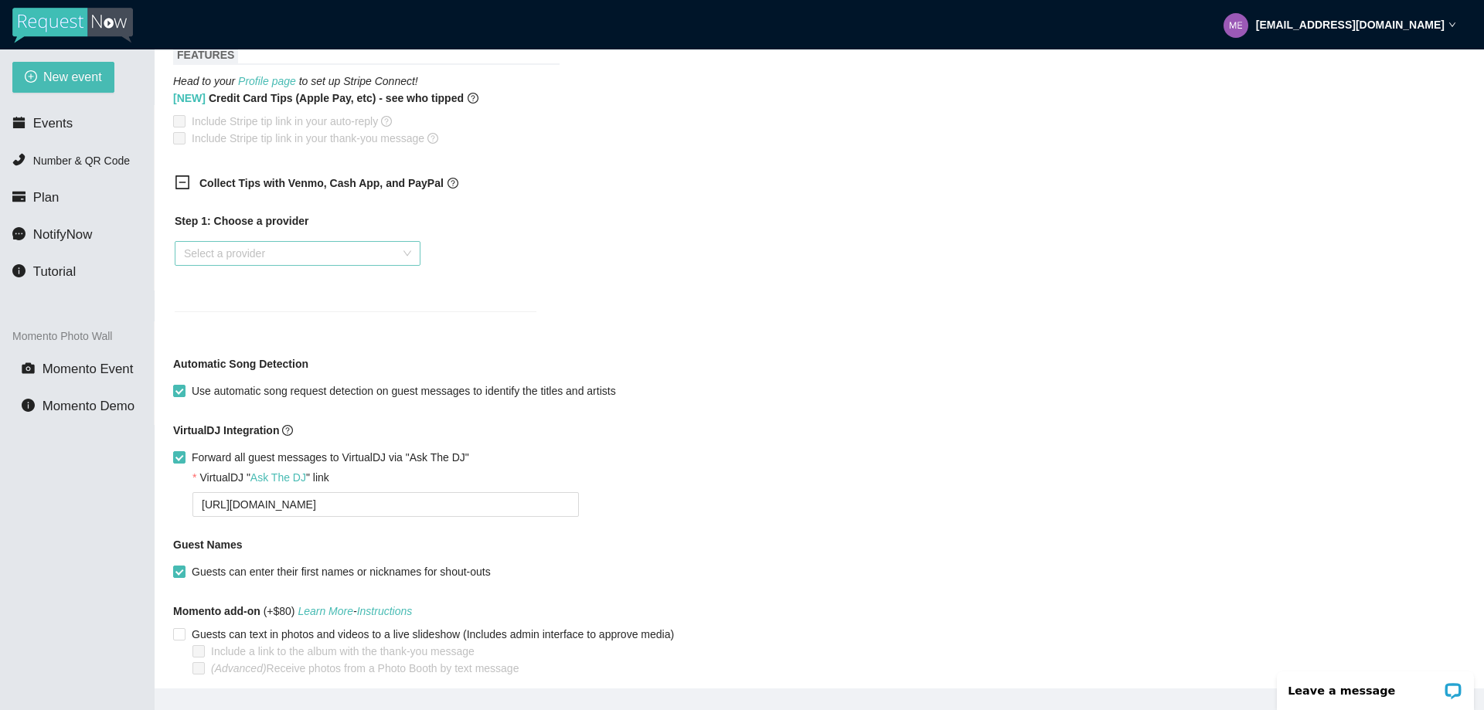
scroll to position [1033, 0]
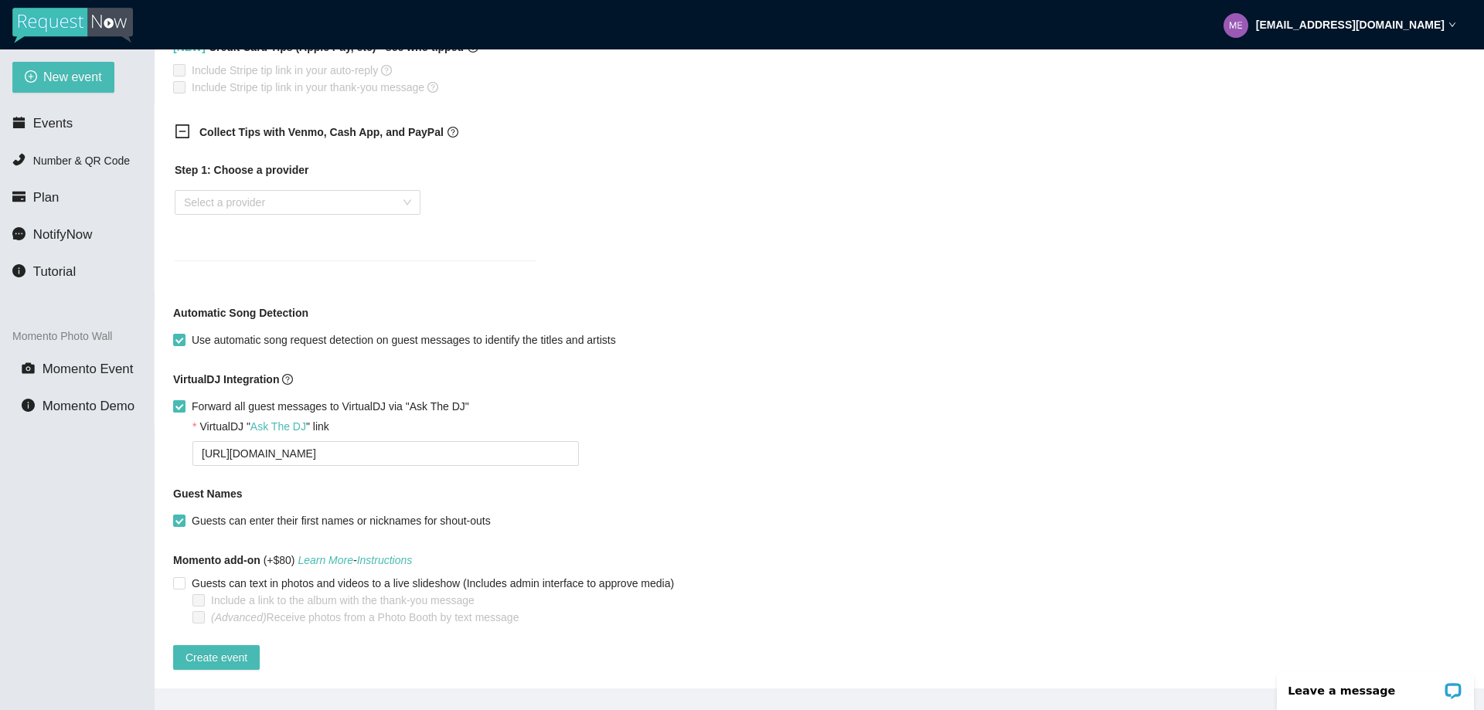
type textarea "Hope you had a great time Last Night! Make sure to follow me on Instagram @DJFe…"
click at [174, 400] on input "Forward all guest messages to VirtualDJ via "Ask The DJ"" at bounding box center [178, 405] width 11 height 11
checkbox input "false"
type textarea "https://virtualdj.com/ask/DJFernandoF"
type textarea "Thanks for the Request! TIPS for request https://linktr.ee/tips4dj"
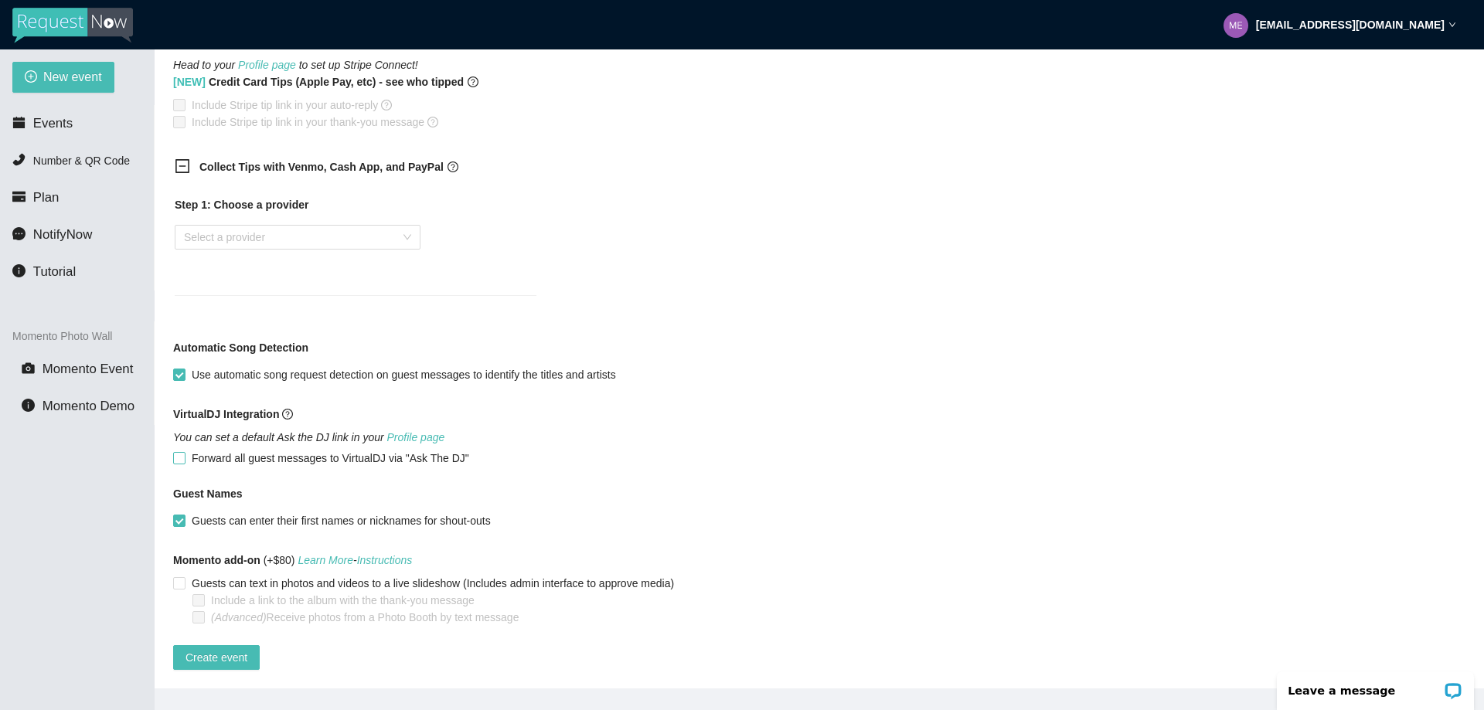
scroll to position [998, 0]
click at [179, 515] on input "Guests can enter their first names or nicknames for shout-outs" at bounding box center [178, 520] width 11 height 11
checkbox input "false"
click at [205, 649] on span "Create event" at bounding box center [217, 657] width 62 height 17
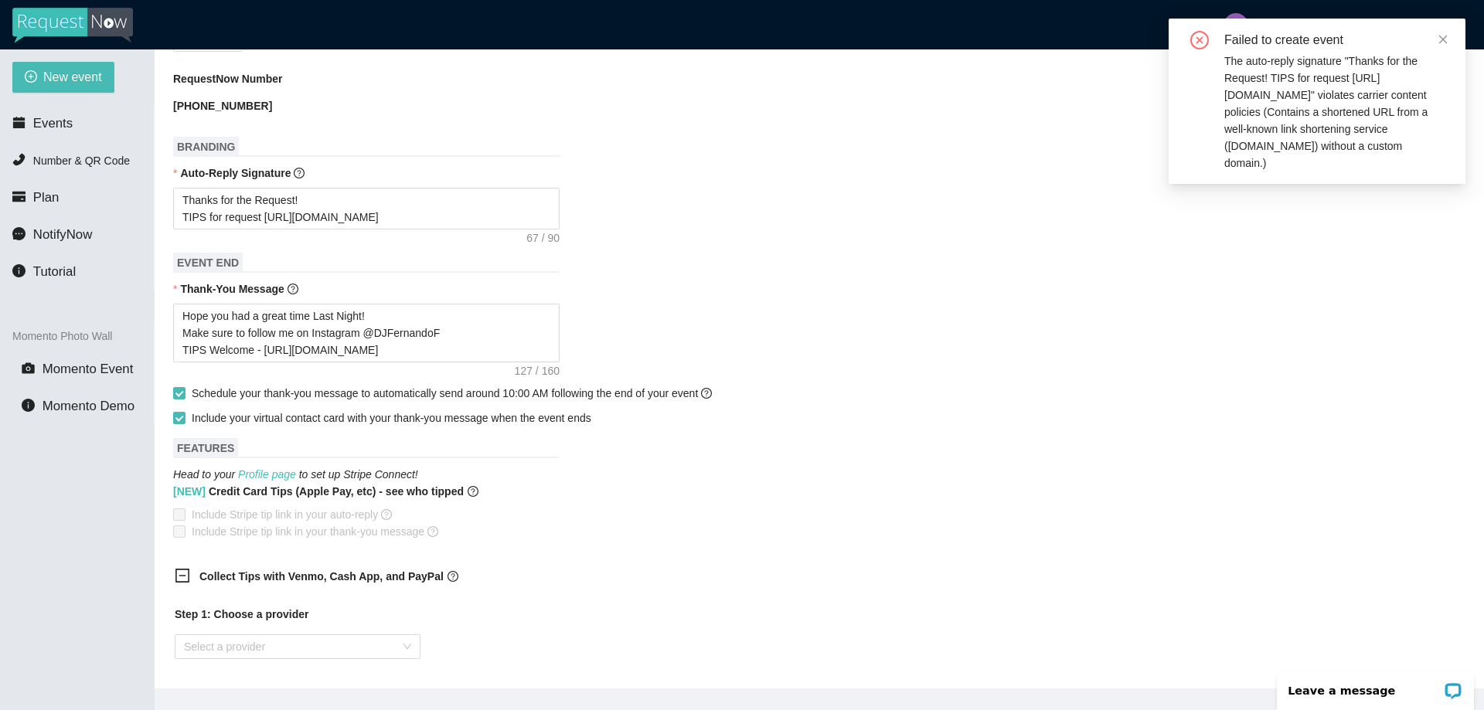
scroll to position [457, 0]
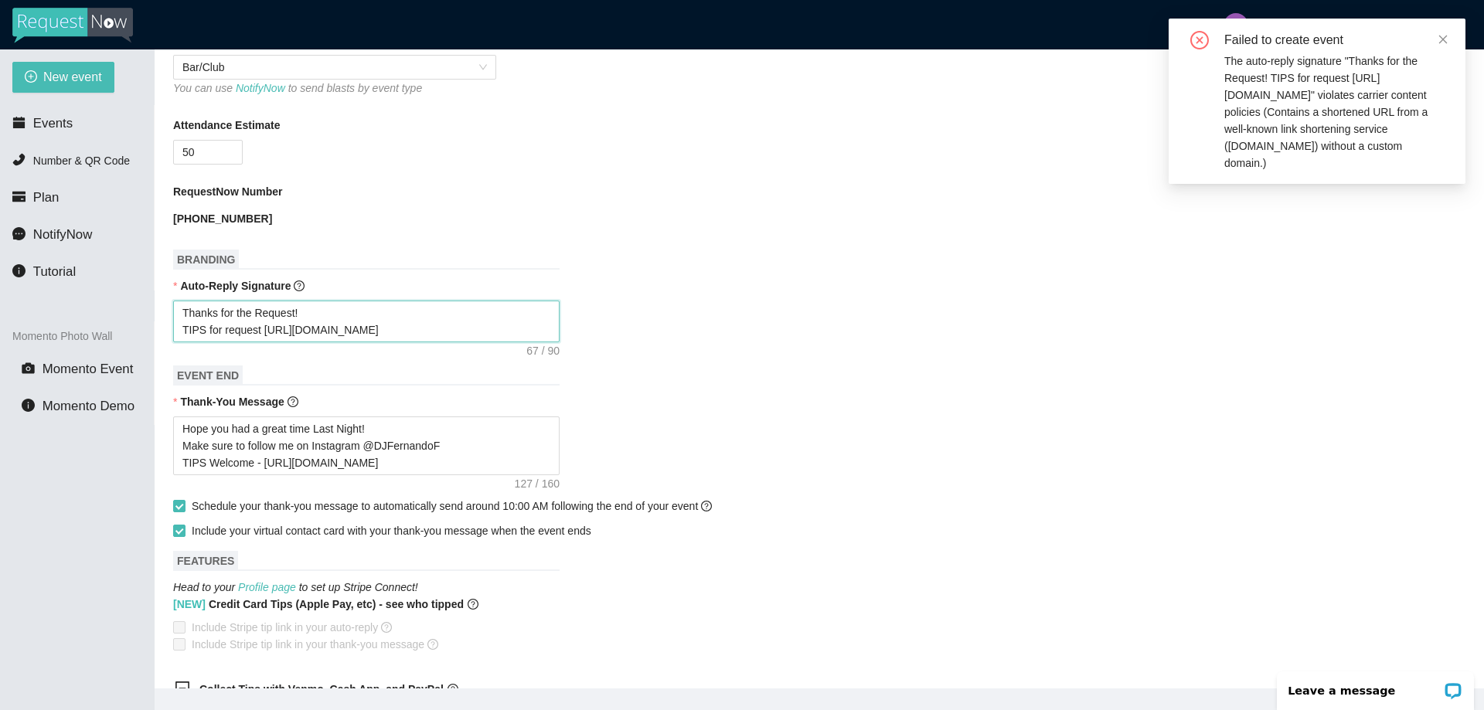
type textarea "Thanks for the Request! TIPS for request https://linktr.ee/tips4dj"
drag, startPoint x: 295, startPoint y: 331, endPoint x: 262, endPoint y: 332, distance: 32.5
click at [262, 332] on textarea "Thanks for the Request! TIPS for request https://linktr.ee/tips4dj" at bounding box center [366, 322] width 386 height 42
type textarea "Thanks for the Request! TIPS for request linktr.ee/tips4dj"
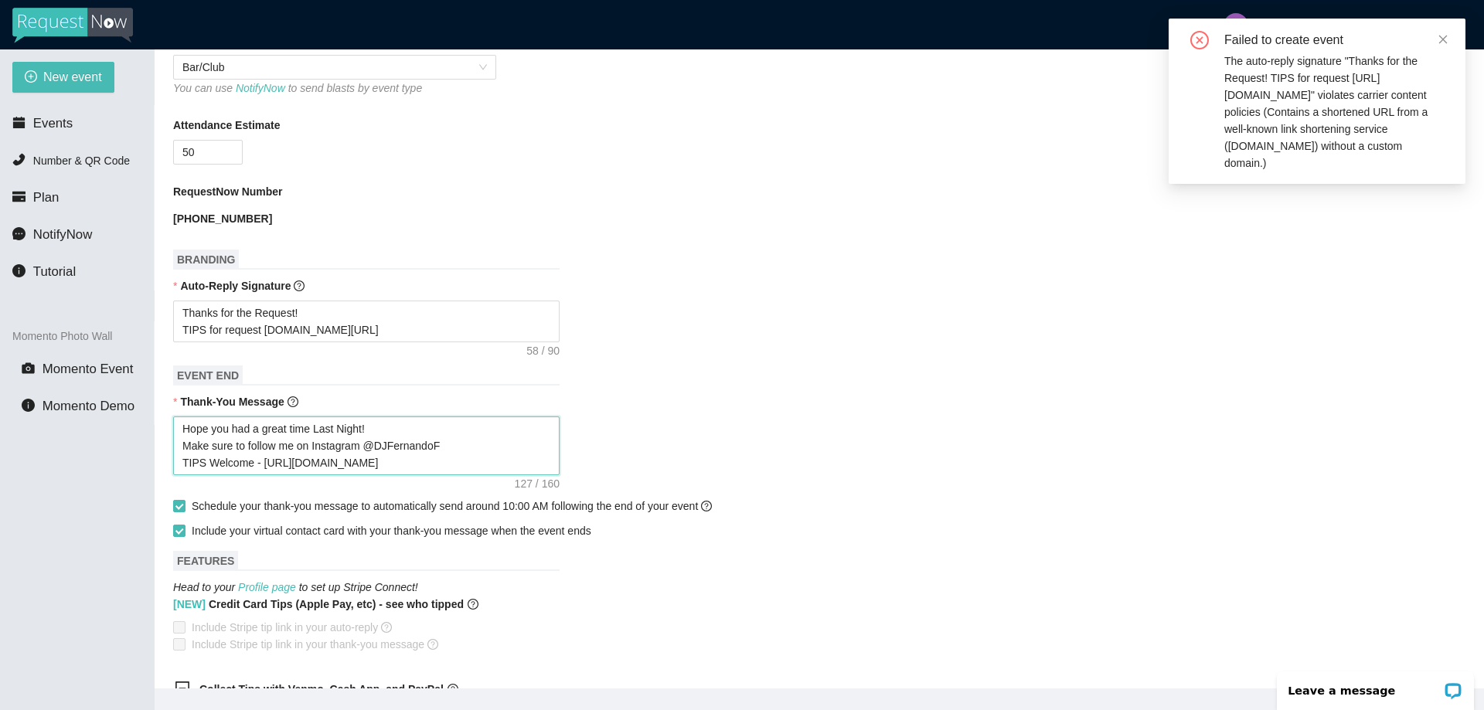
drag, startPoint x: 294, startPoint y: 468, endPoint x: 263, endPoint y: 465, distance: 31.1
click at [263, 465] on textarea "Hope you had a great time Last Night! Make sure to follow me on Instagram @DJFe…" at bounding box center [366, 446] width 386 height 59
type textarea "Hope you had a great time Last Night! Make sure to follow me on Instagram @DJFe…"
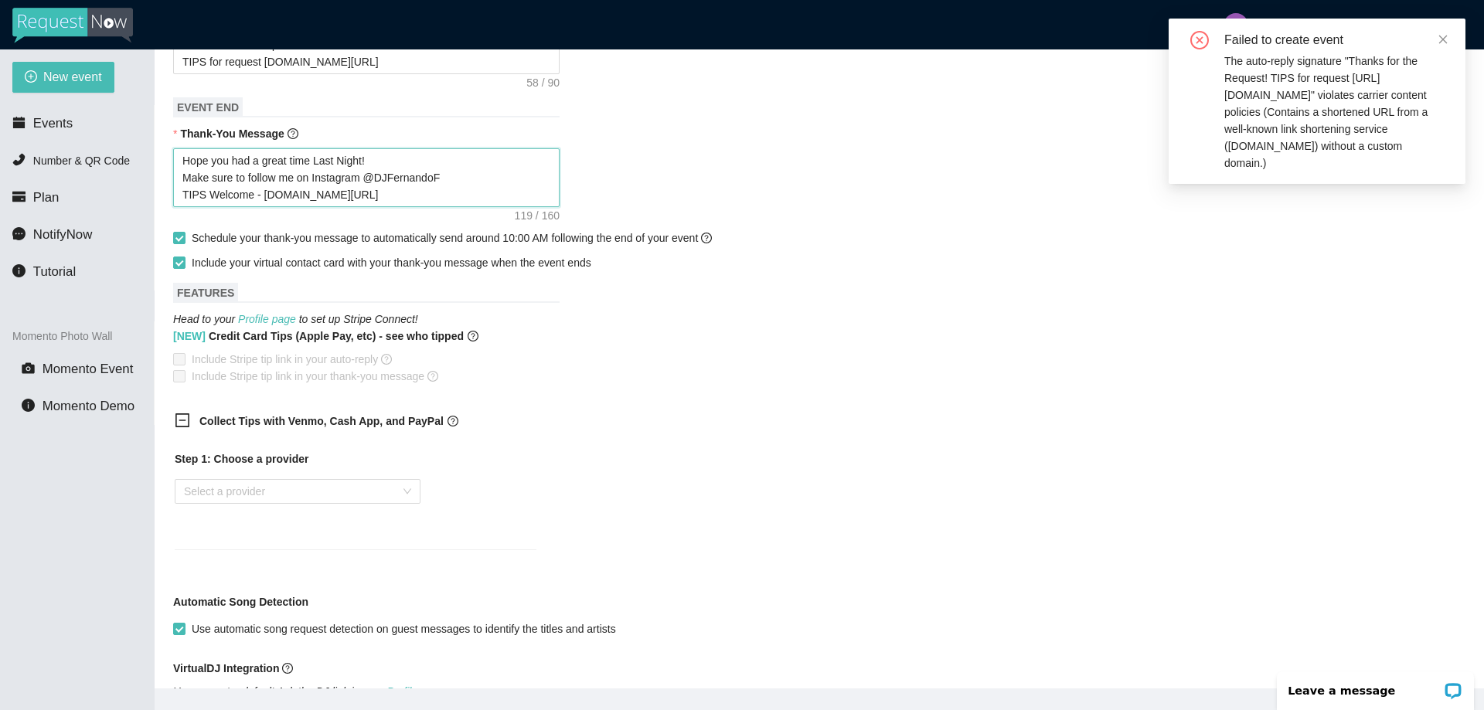
scroll to position [998, 0]
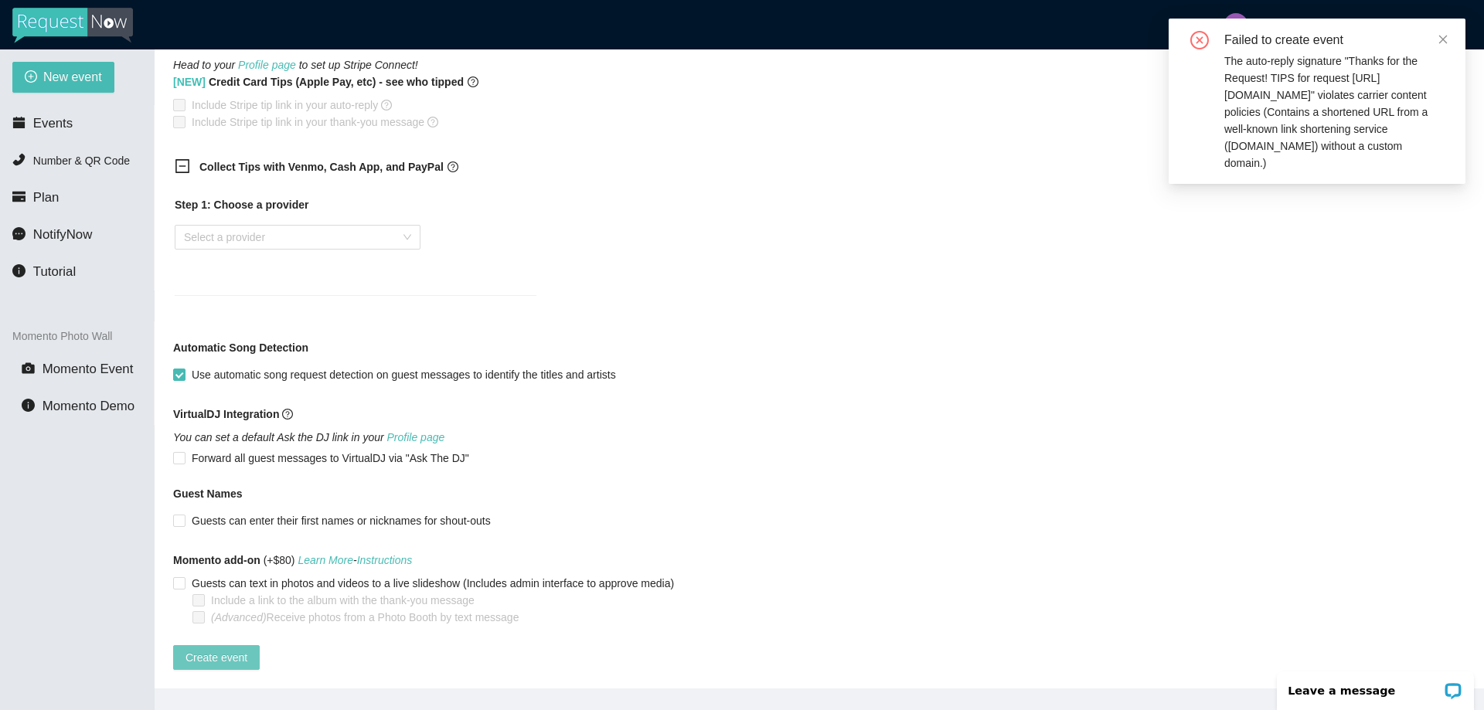
type textarea "Hope you had a great time Last Night! Make sure to follow me on Instagram @DJFe…"
click at [219, 649] on span "Create event" at bounding box center [217, 657] width 62 height 17
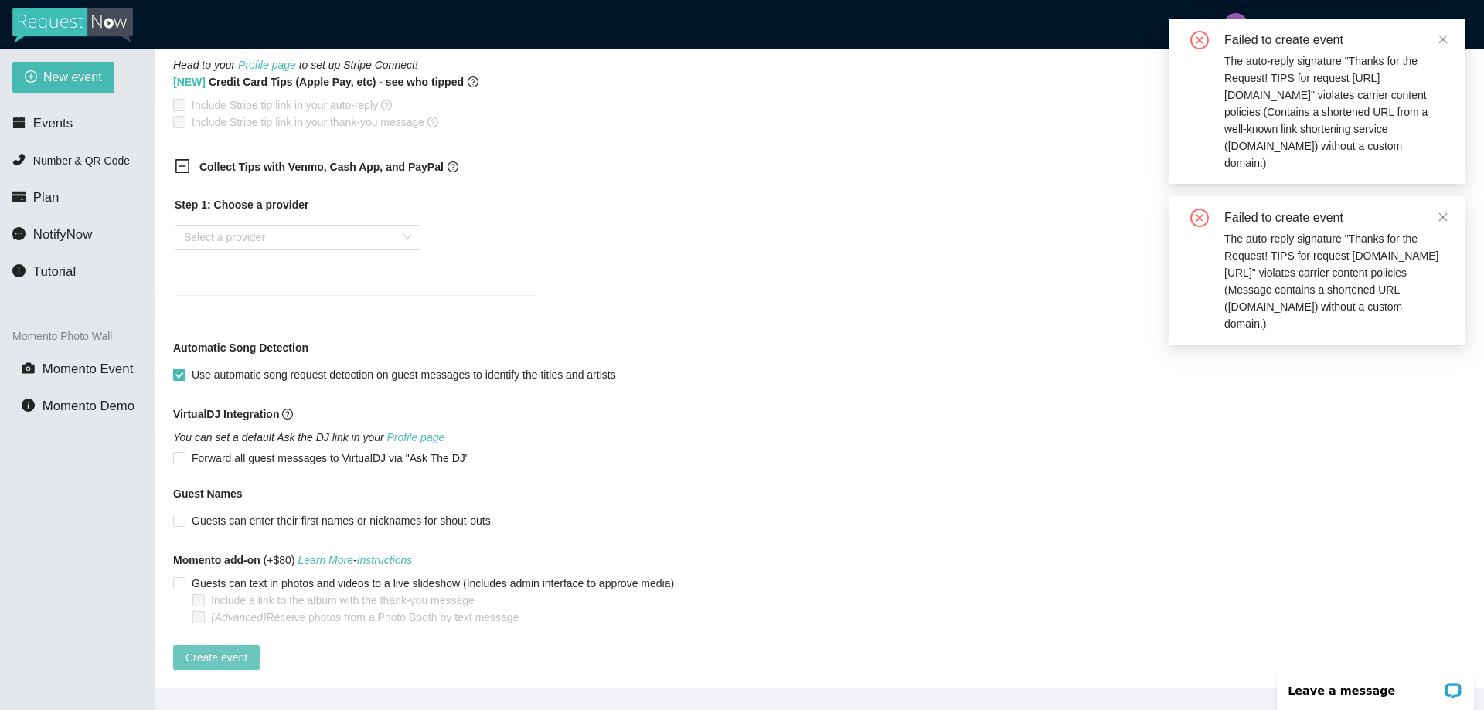
click at [205, 649] on span "Create event" at bounding box center [217, 657] width 62 height 17
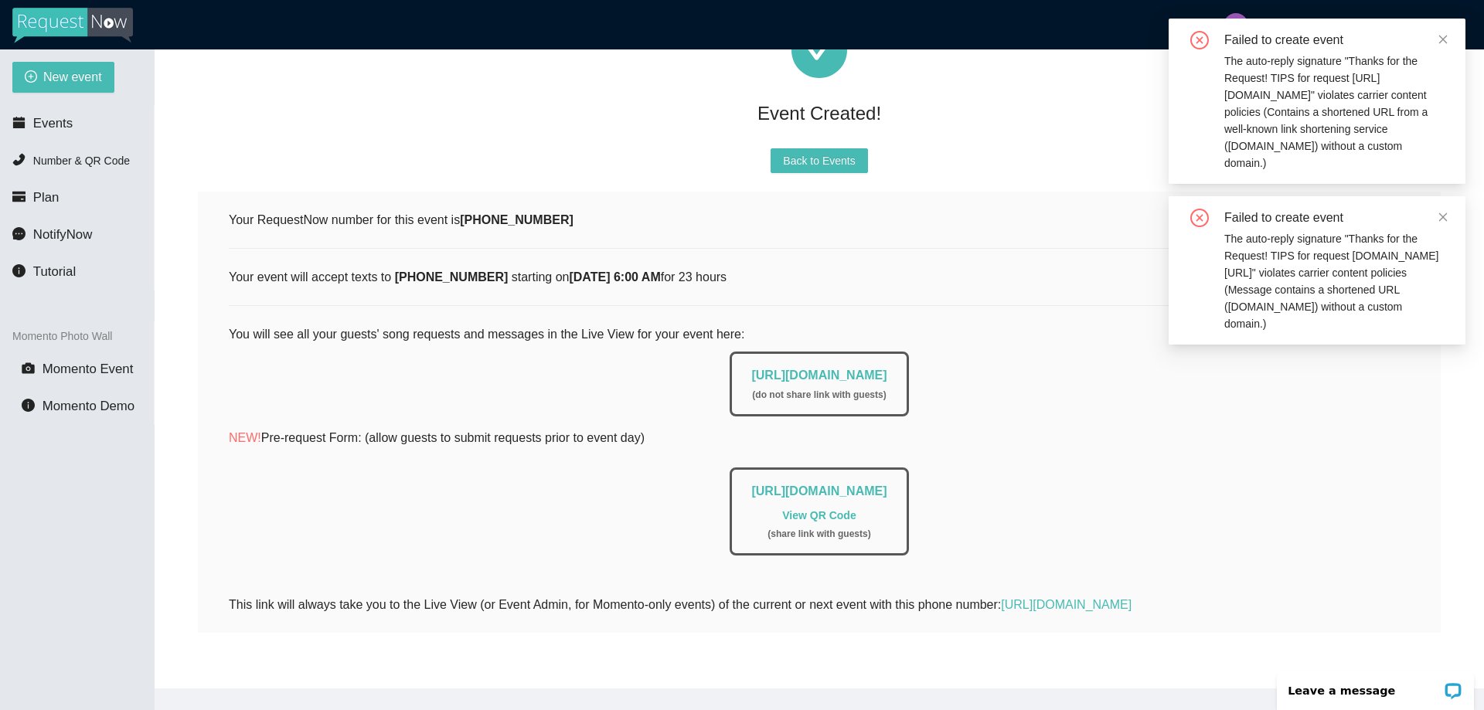
scroll to position [137, 0]
click at [1443, 212] on icon "close" at bounding box center [1443, 217] width 11 height 11
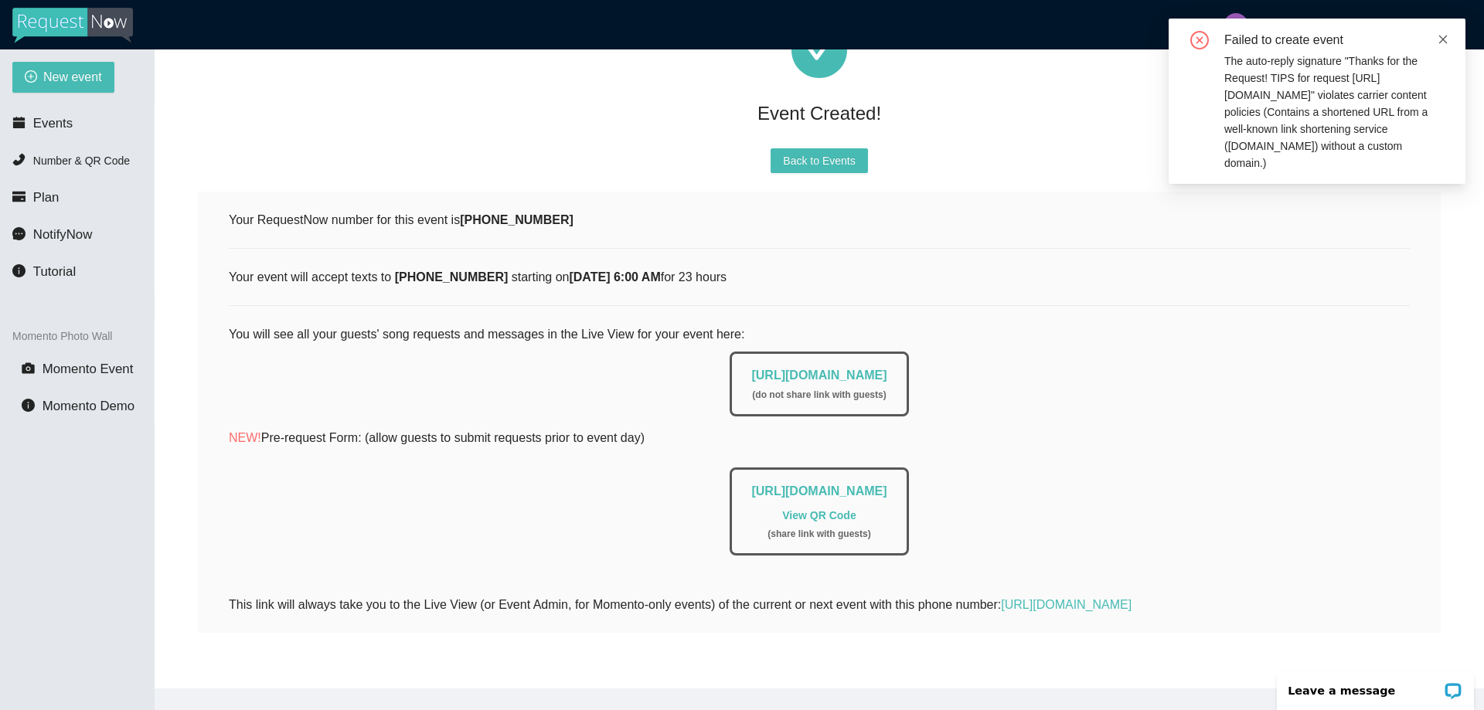
click at [1442, 41] on icon "close" at bounding box center [1443, 39] width 9 height 9
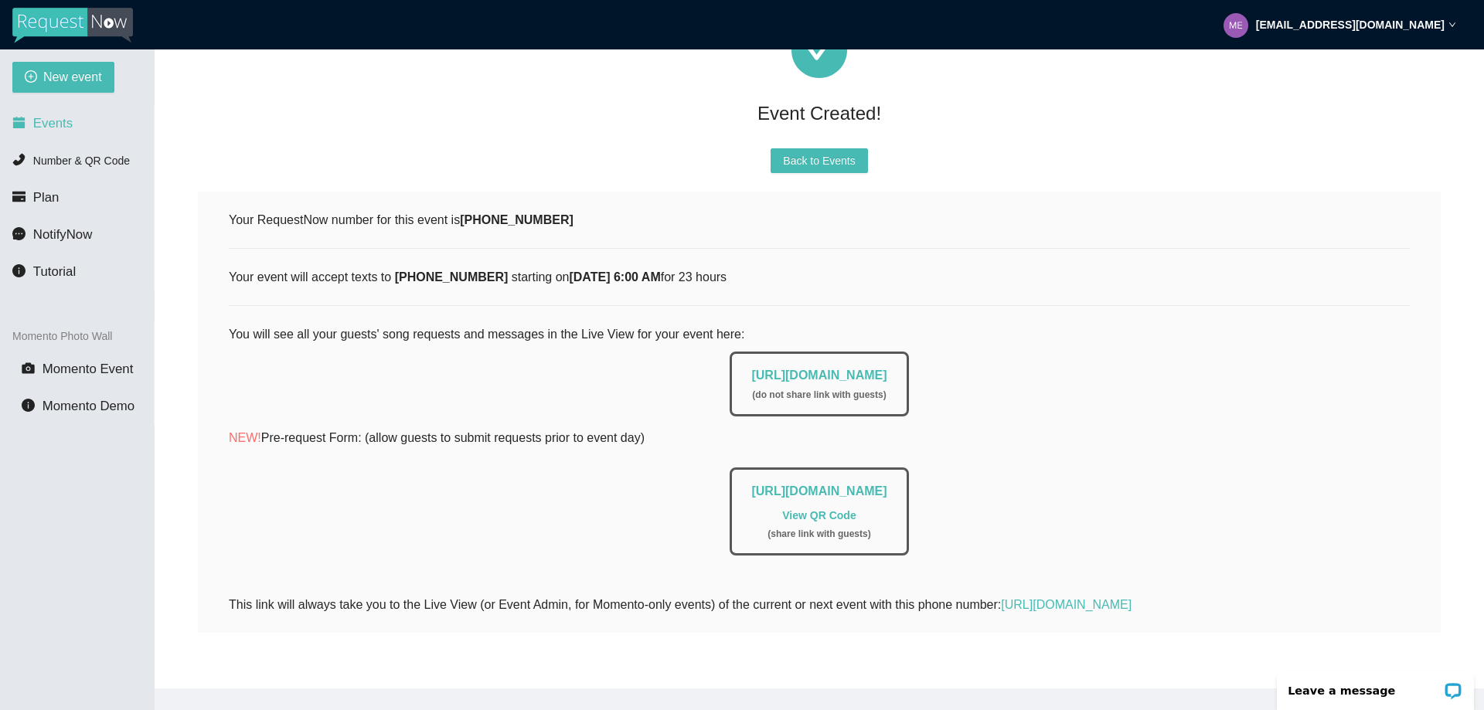
click at [45, 118] on span "Events" at bounding box center [52, 123] width 39 height 15
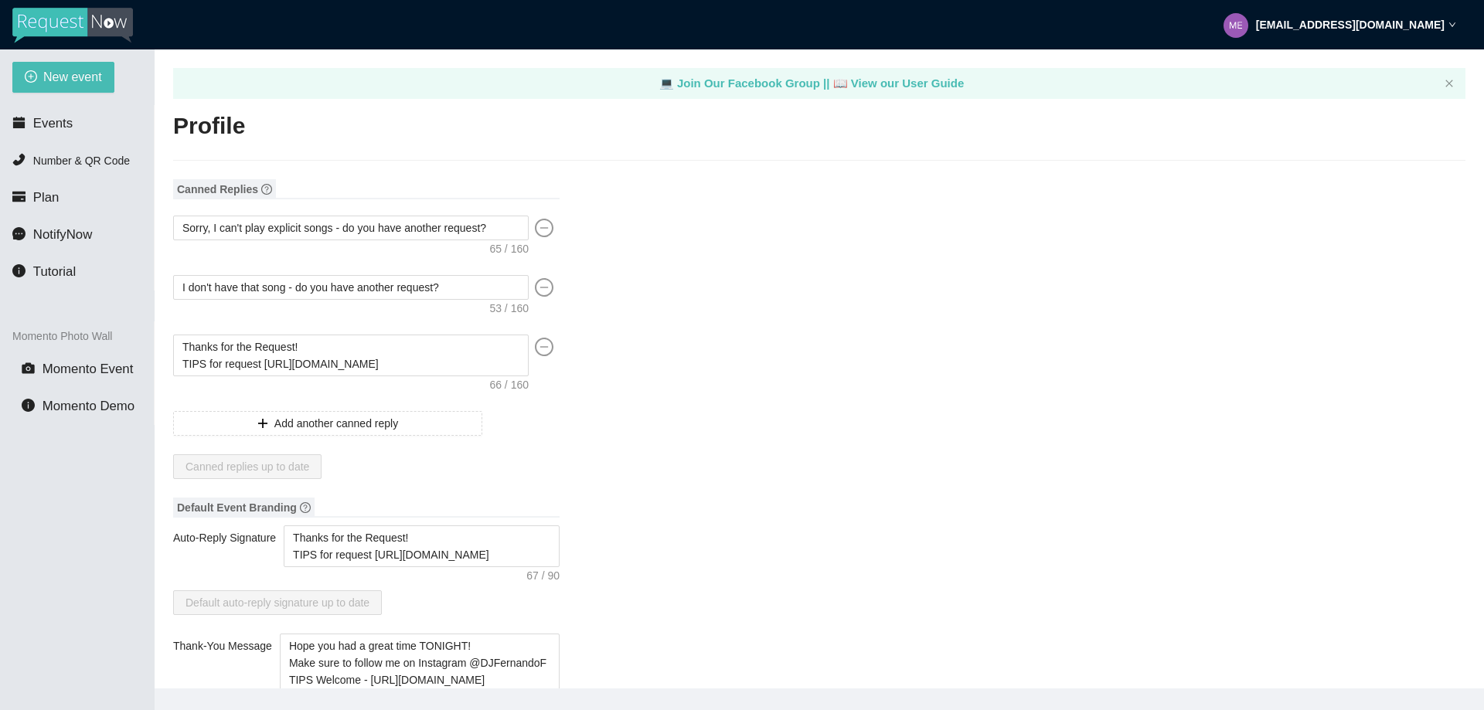
type textarea "[URL][DOMAIN_NAME]"
type textarea "Thanks for the Request! TIPS for request [URL][DOMAIN_NAME]"
type textarea "Hope you had a great time TONIGHT! Make sure to follow me on Instagram @DJFerna…"
type input "[PERSON_NAME]"
type input "PR Productions"
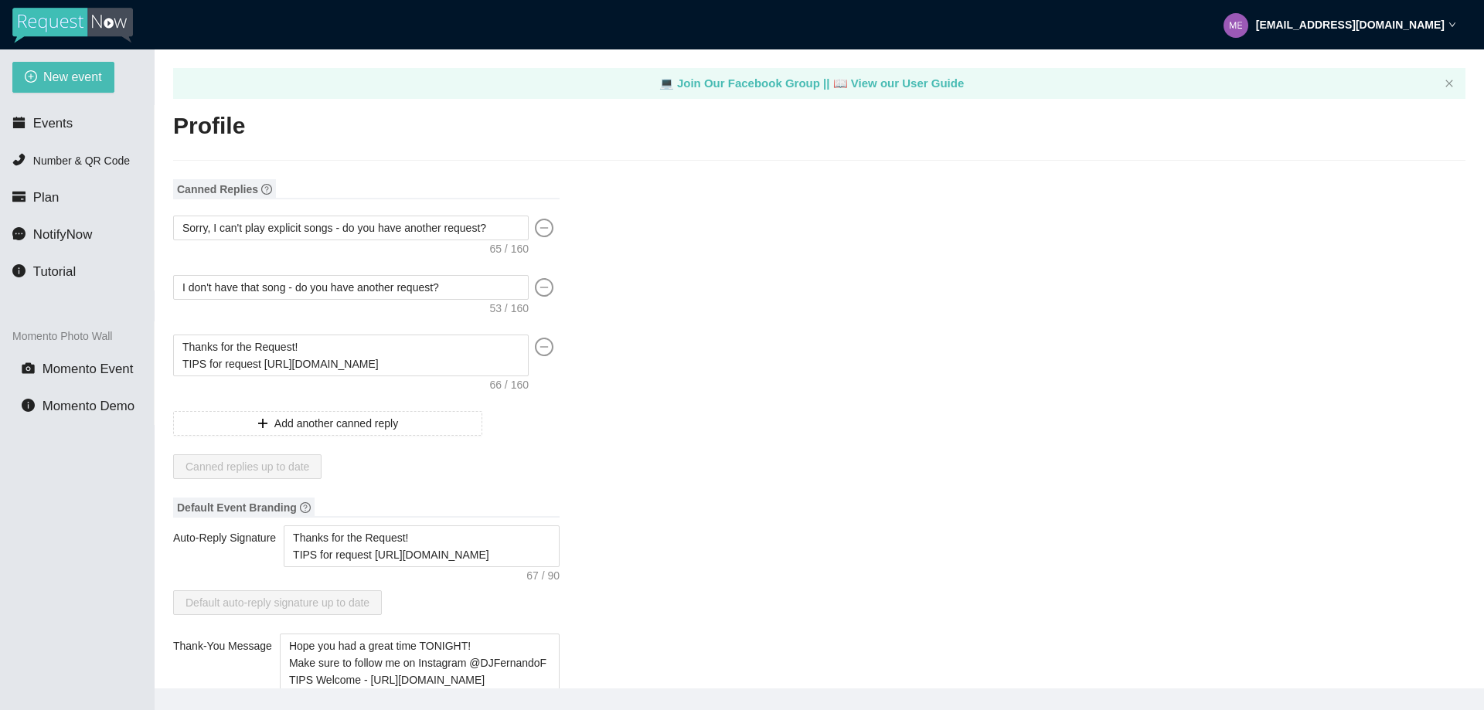
type input "DJ/VJ"
type input "(646) 504-3533"
type input "me@fernandof.com"
type input "http://www.fernandof.com"
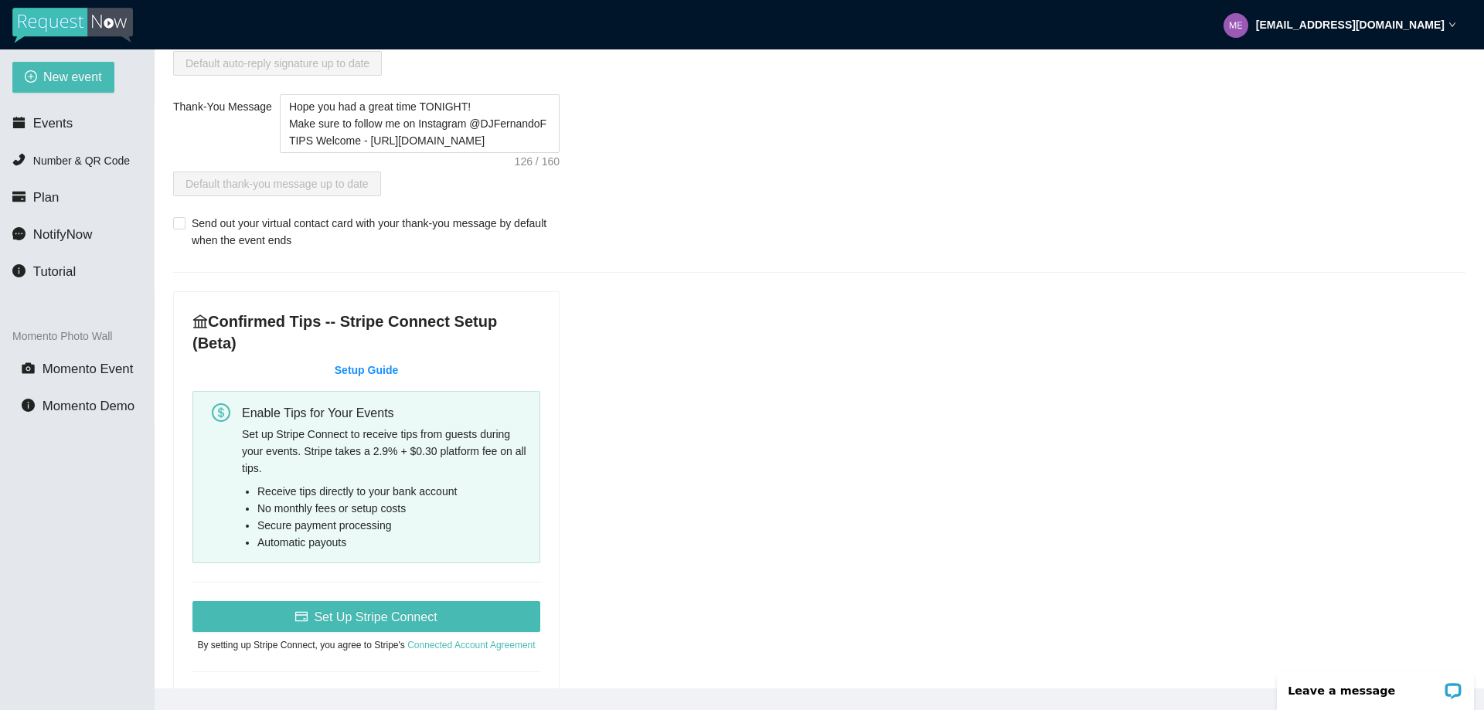
scroll to position [541, 0]
click at [352, 363] on link "Setup Guide" at bounding box center [366, 369] width 63 height 12
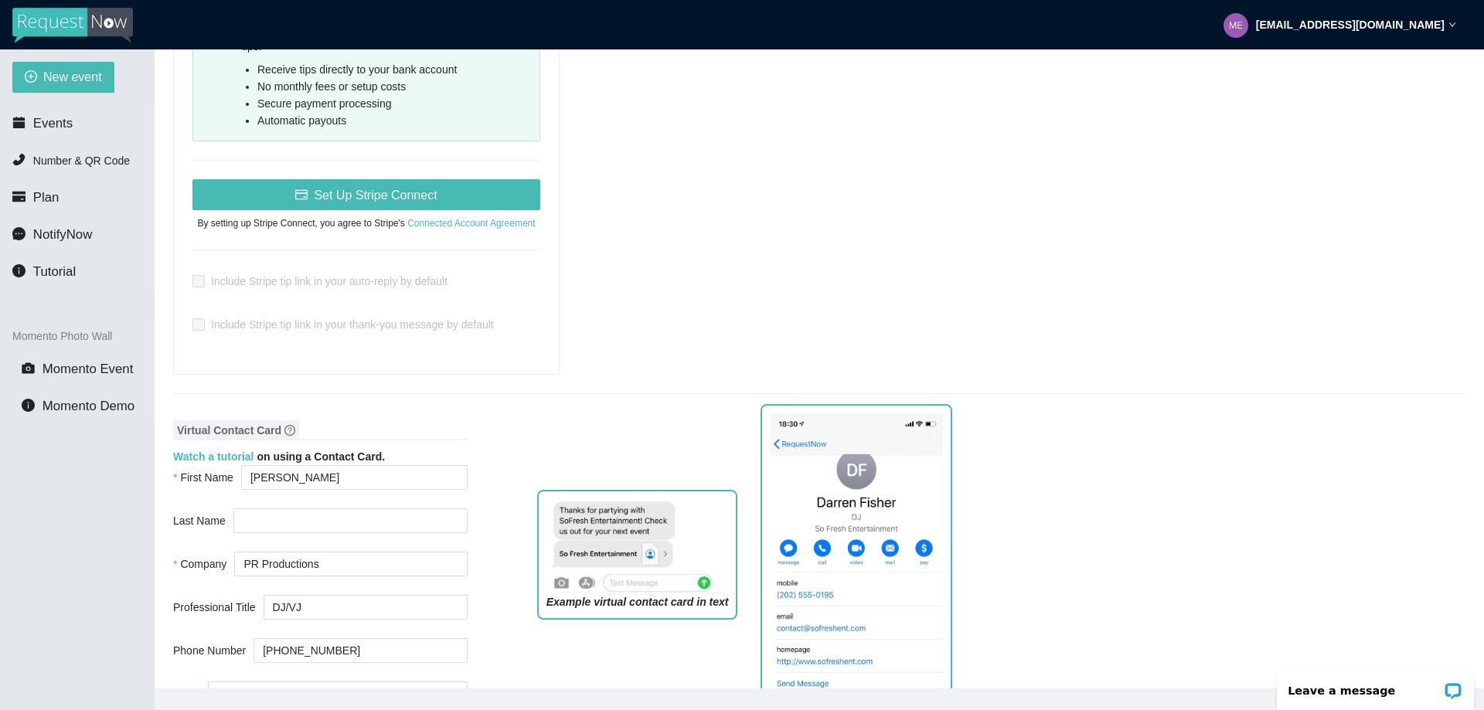
scroll to position [1159, 0]
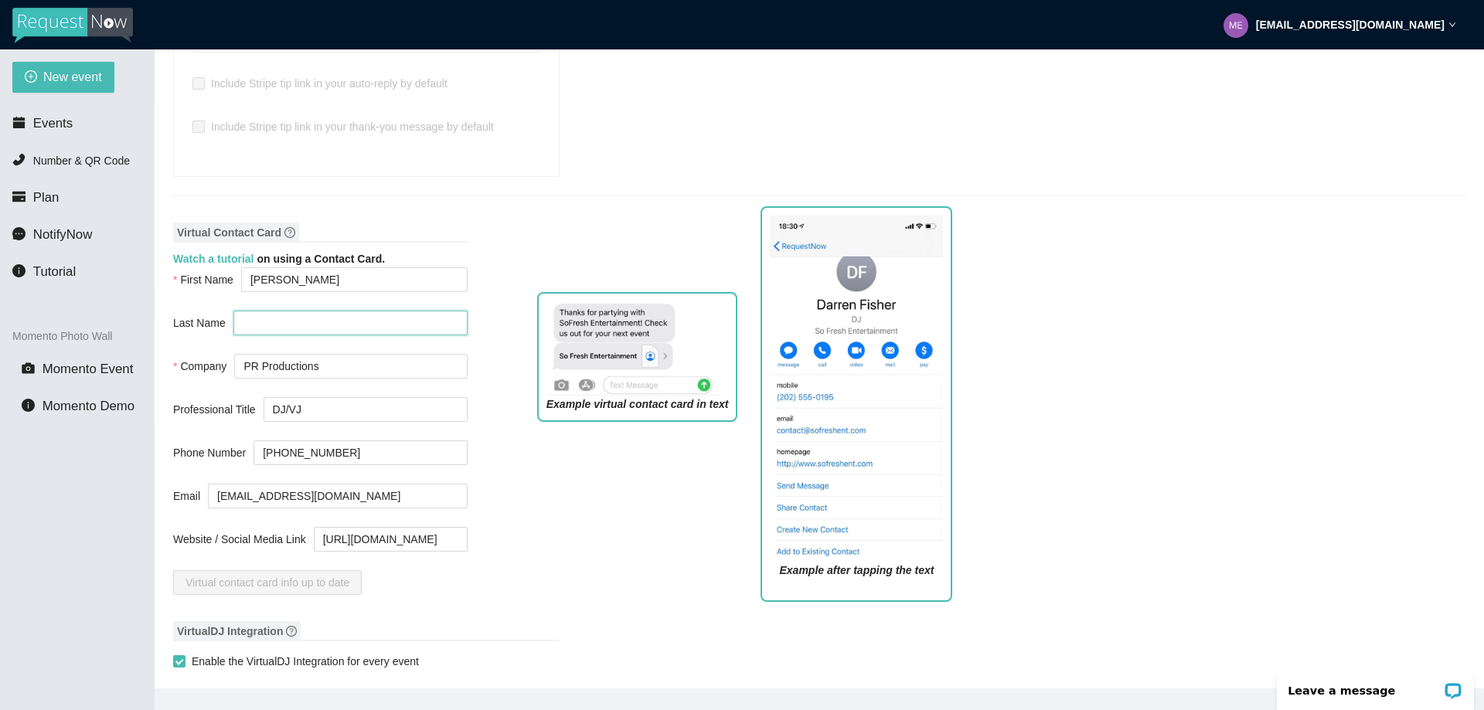
click at [291, 311] on input "Last Name" at bounding box center [350, 323] width 234 height 25
click at [463, 281] on div "Virtual Contact Card Watch a tutorial on using a Contact Card. First Name DJ Fe…" at bounding box center [819, 414] width 1292 height 399
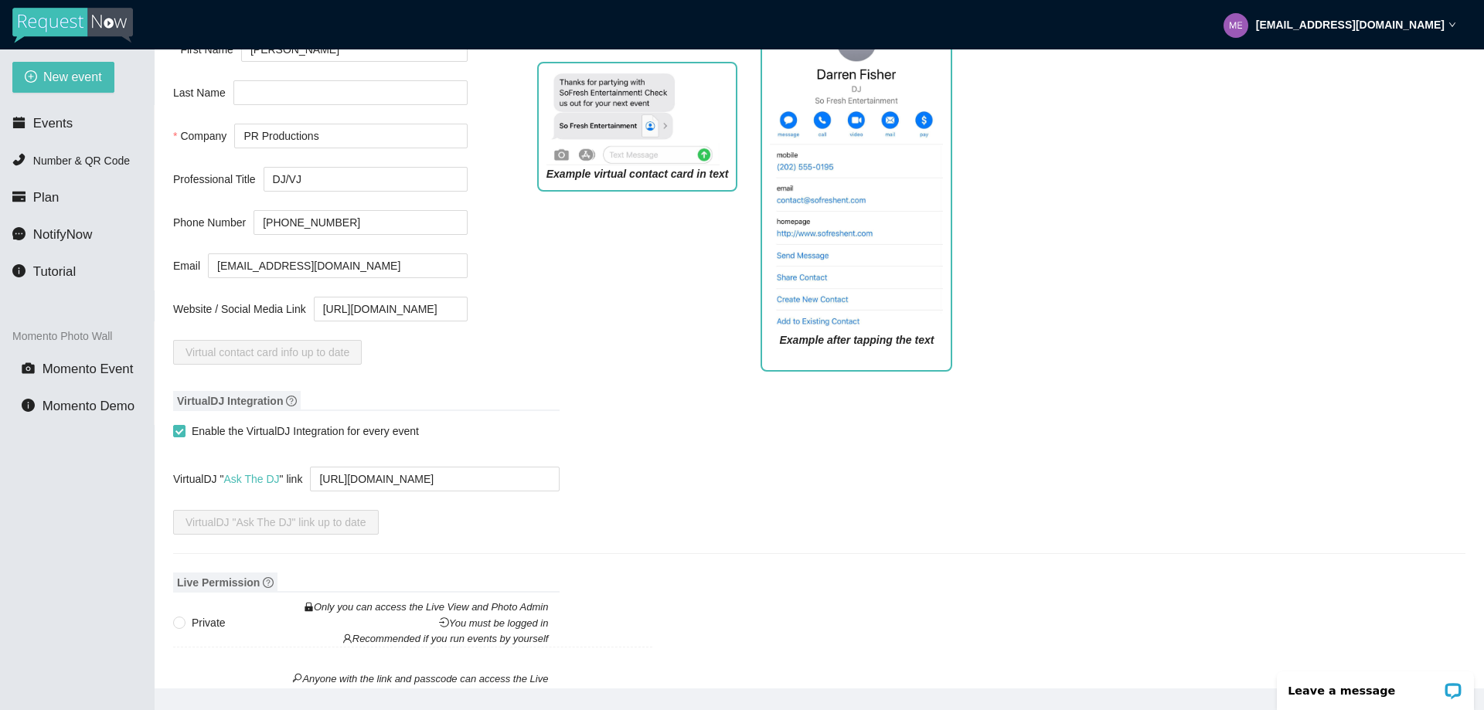
scroll to position [1391, 0]
click at [182, 424] on input "Enable the VirtualDJ Integration for every event" at bounding box center [178, 429] width 11 height 11
checkbox input "false"
type textarea "Thanks for the Request! TIPS for request https://linktr.ee/tips4dj"
type textarea "Hope you had a great time TONIGHT! Make sure to follow me on Instagram @DJFerna…"
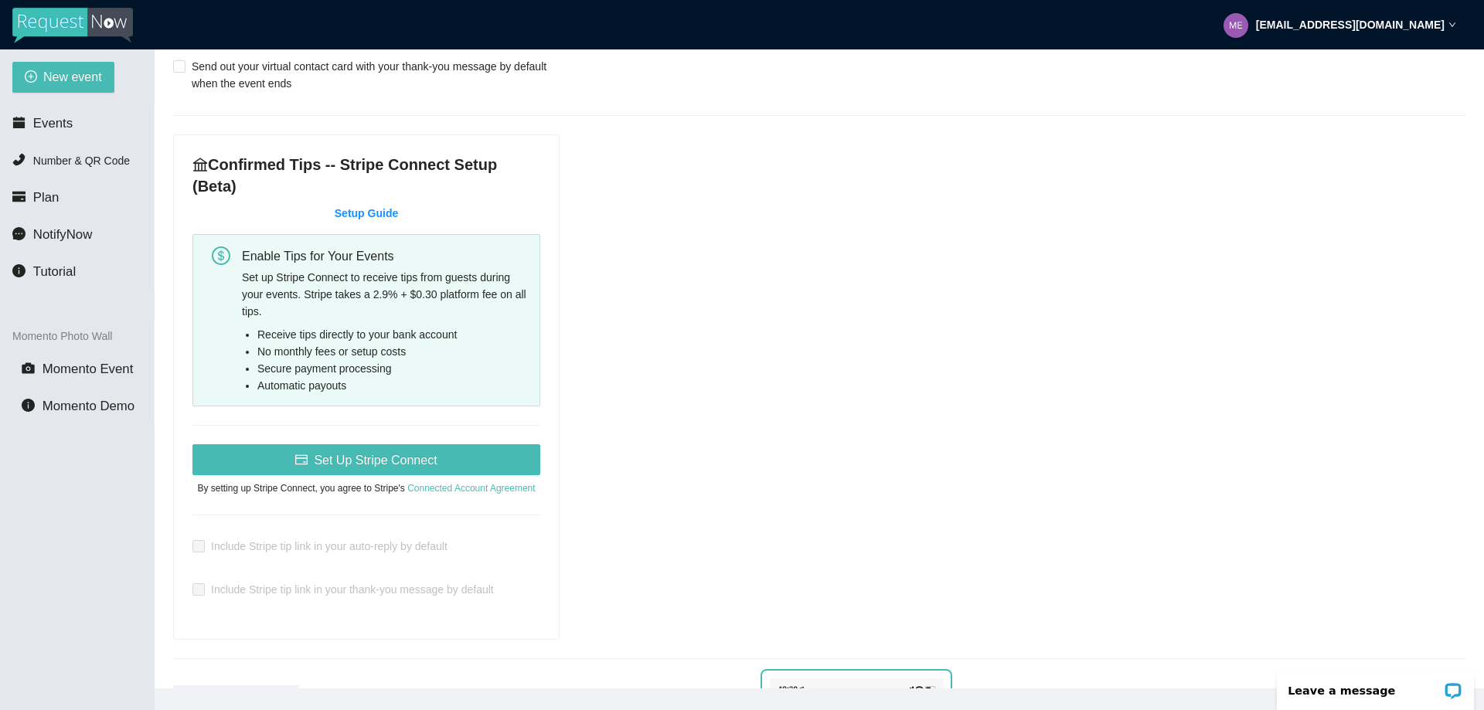
scroll to position [681, 0]
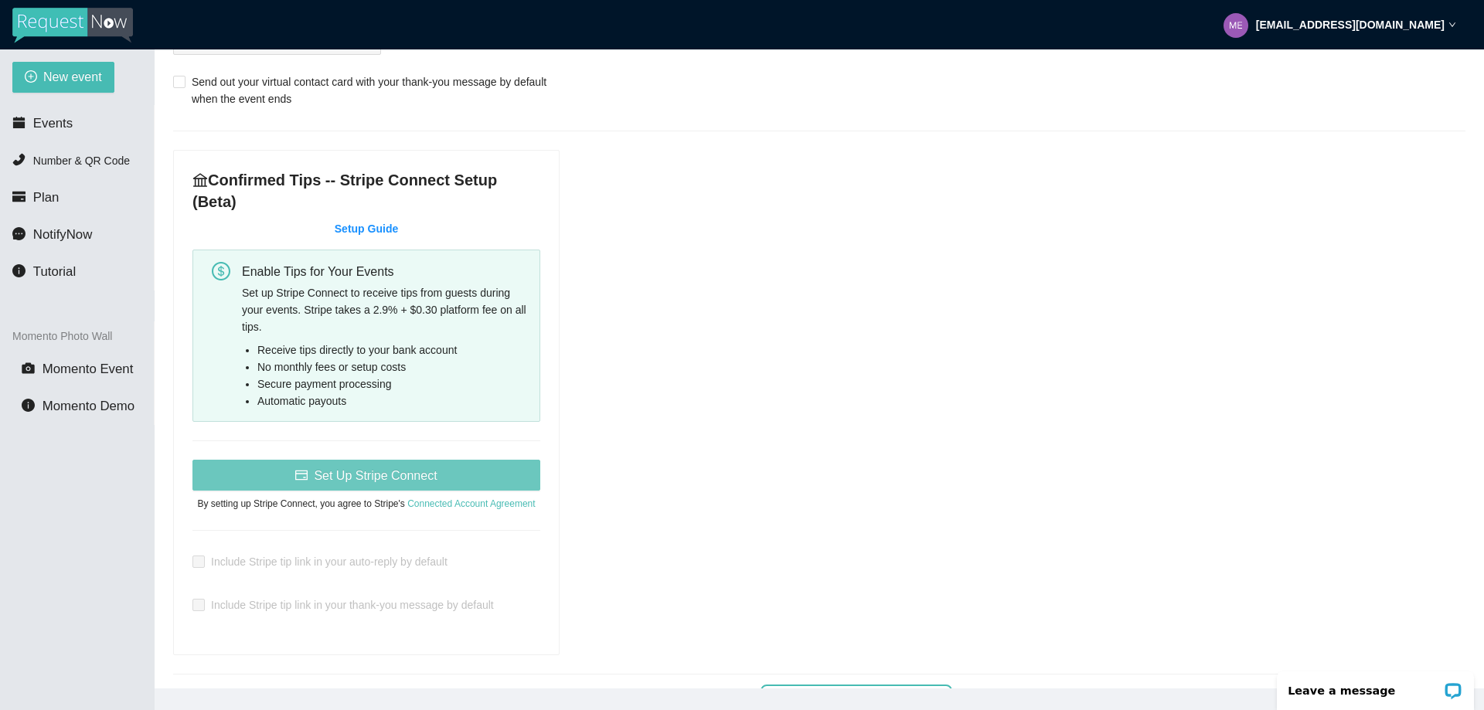
click at [327, 466] on span "Set Up Stripe Connect" at bounding box center [375, 475] width 123 height 19
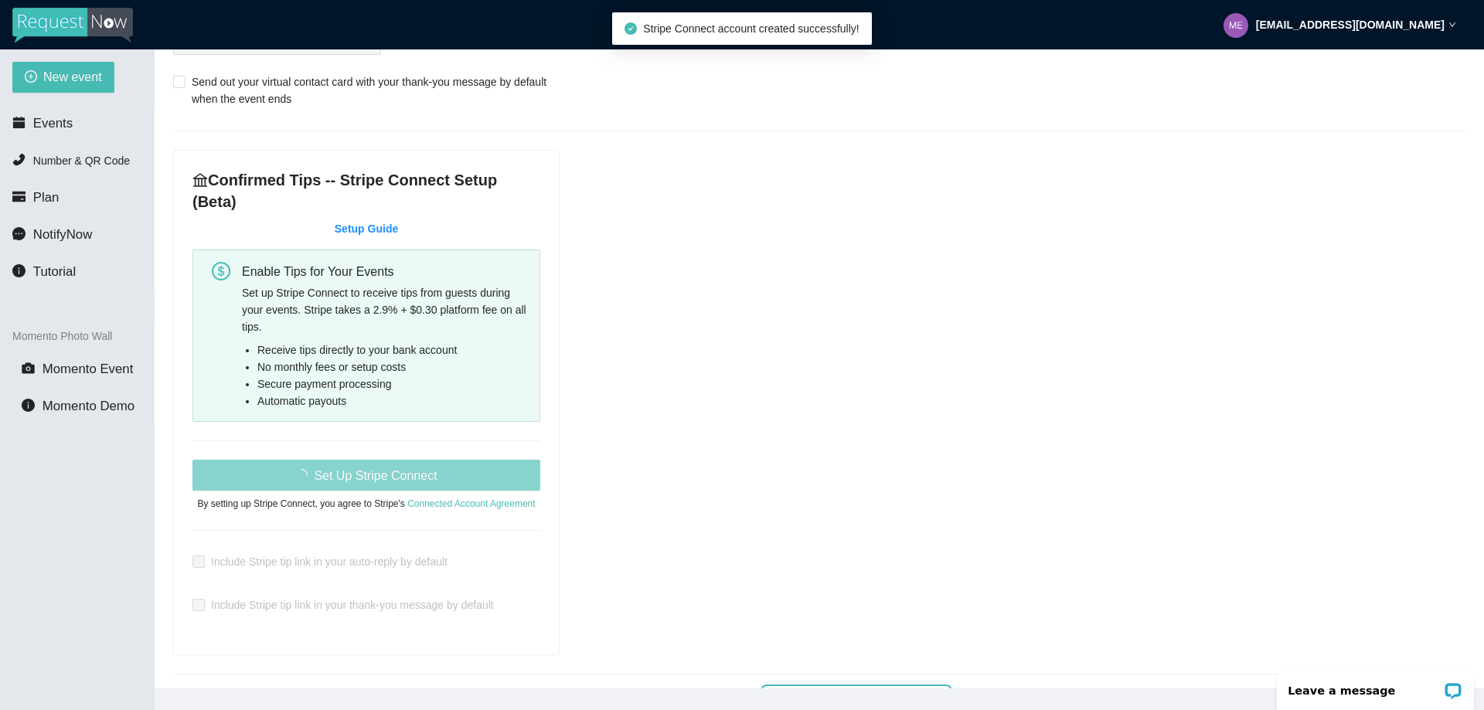
type textarea "Thanks for the Request! TIPS for request https://linktr.ee/tips4dj"
type textarea "Hope you had a great time TONIGHT! Make sure to follow me on Instagram @DJFerna…"
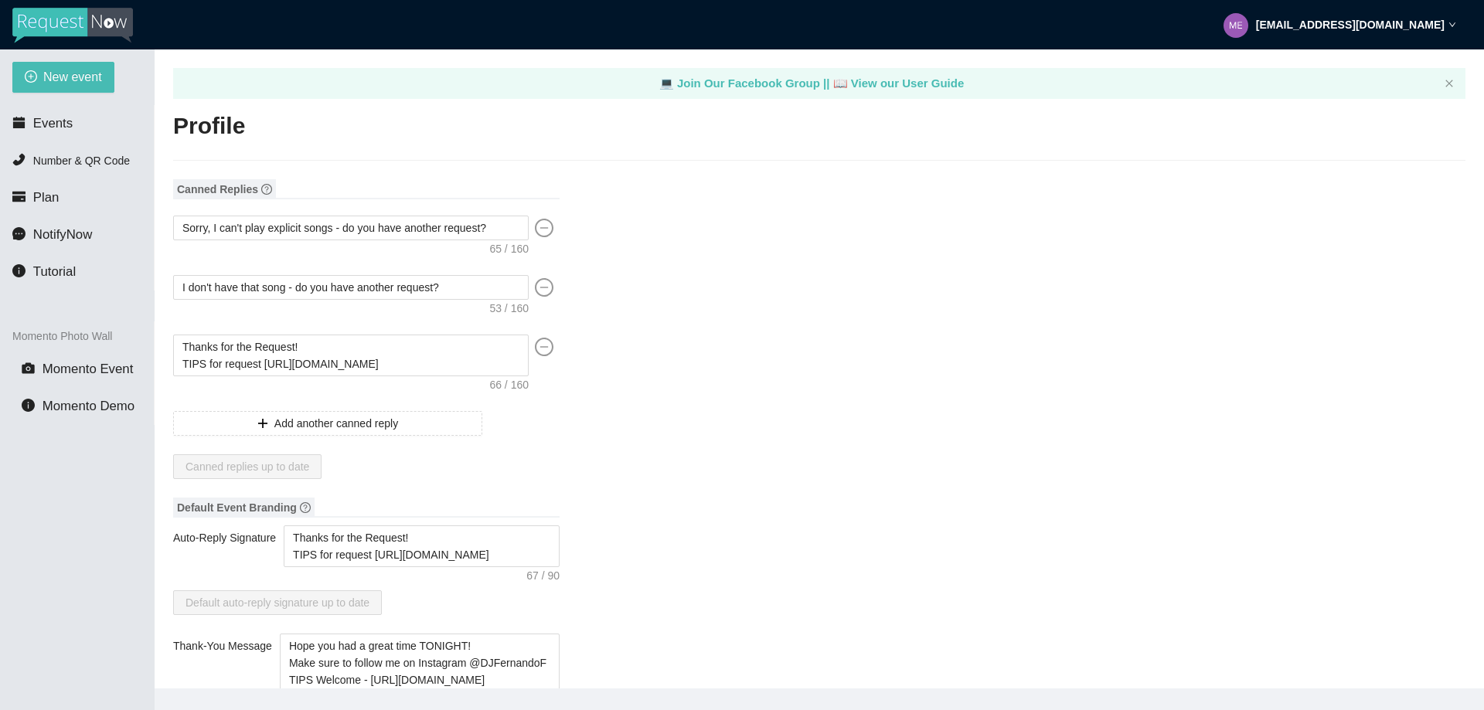
type textarea "https://virtualdj.com/ask/DJFernandoF"
type textarea "Thanks for the Request! TIPS for request https://linktr.ee/tips4dj"
type textarea "Hope you had a great time TONIGHT! Make sure to follow me on Instagram @DJFerna…"
type input "DJ Fernando F"
type input "PR Productions"
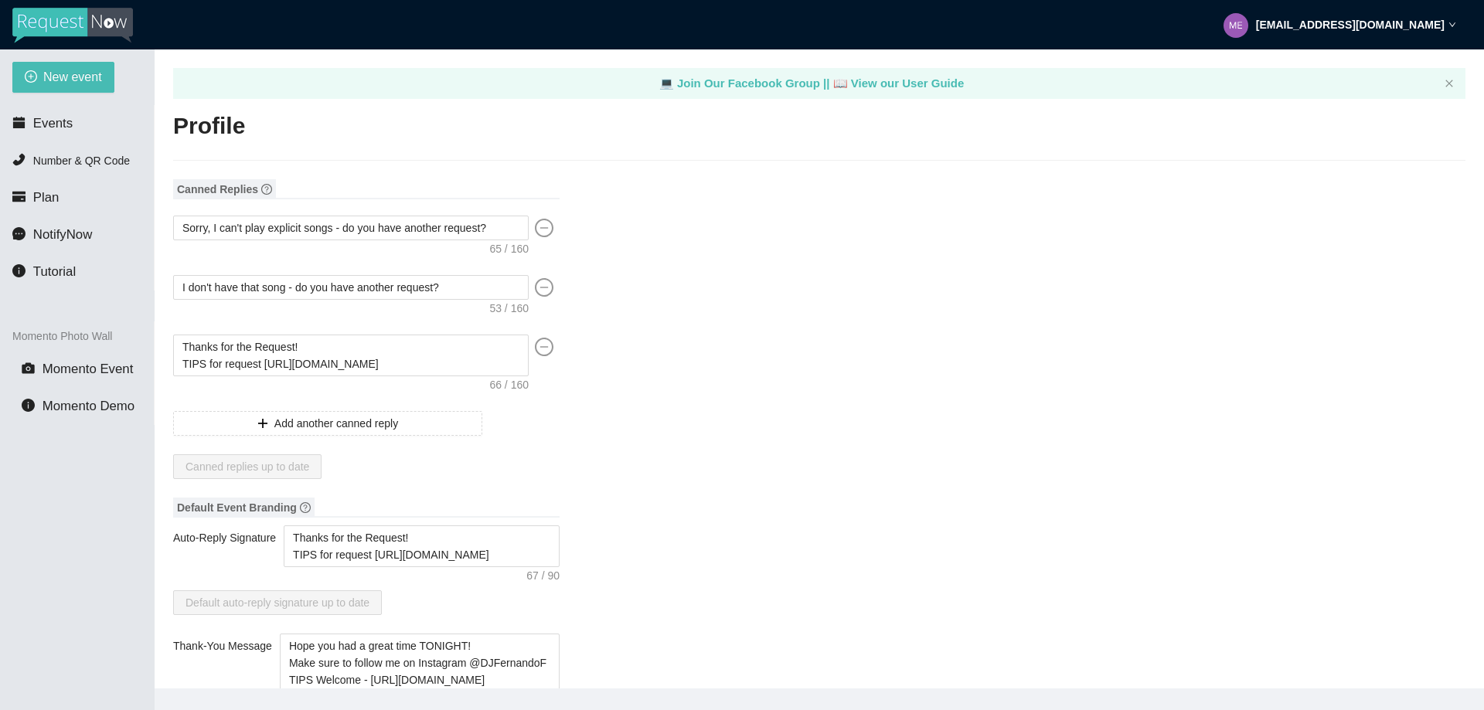
type input "DJ/VJ"
type input "(646) 504-3533"
type input "me@fernandof.com"
type input "http://www.fernandof.com"
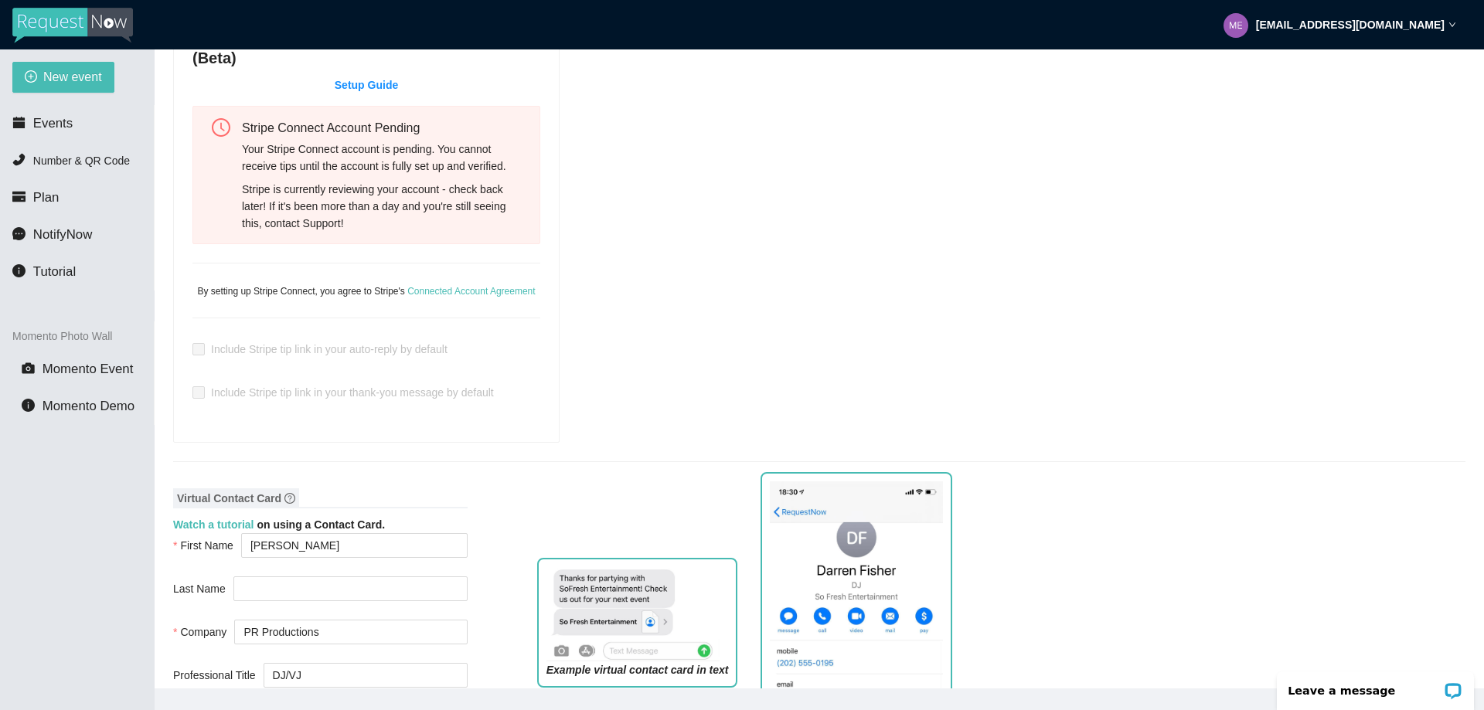
scroll to position [773, 0]
